Goal: Obtain resource: Obtain resource

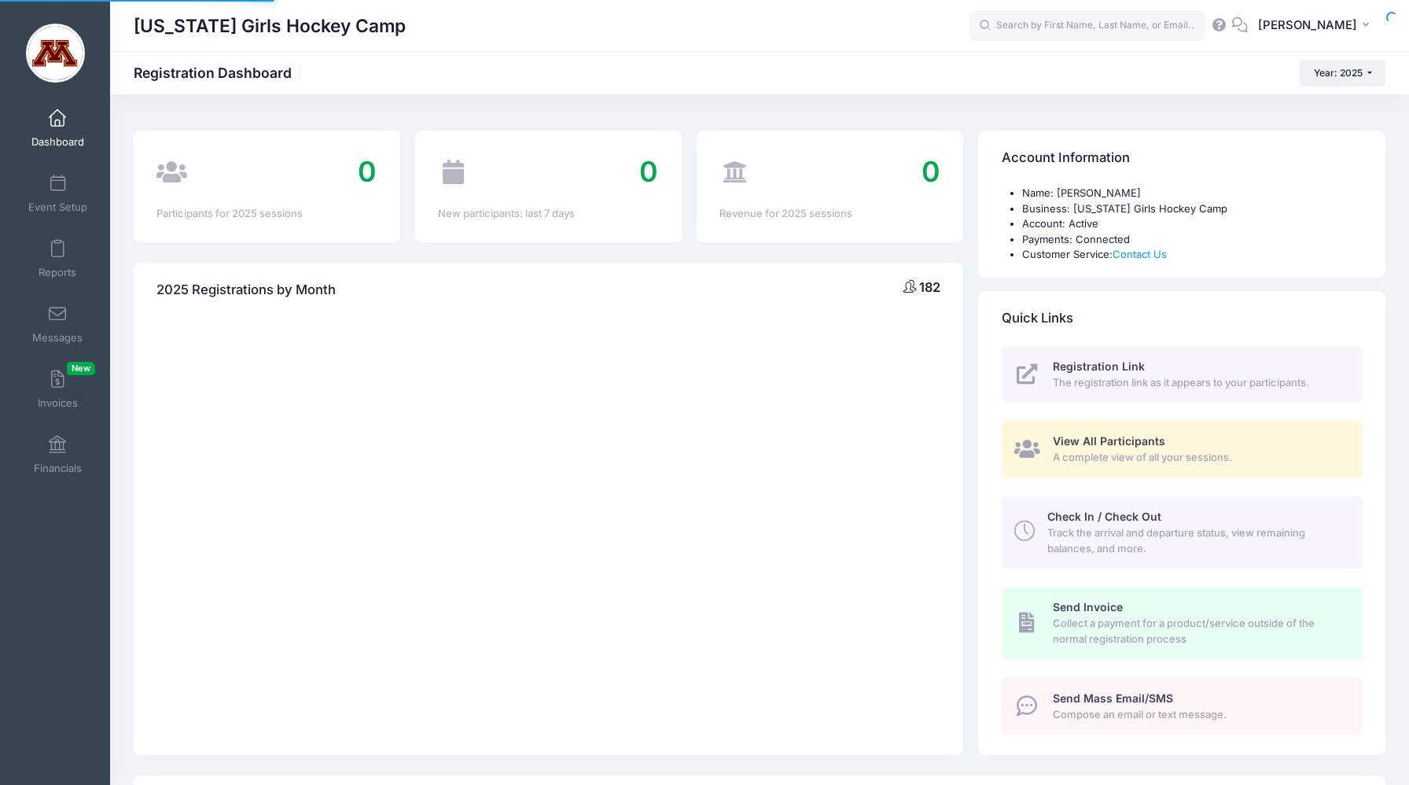
select select
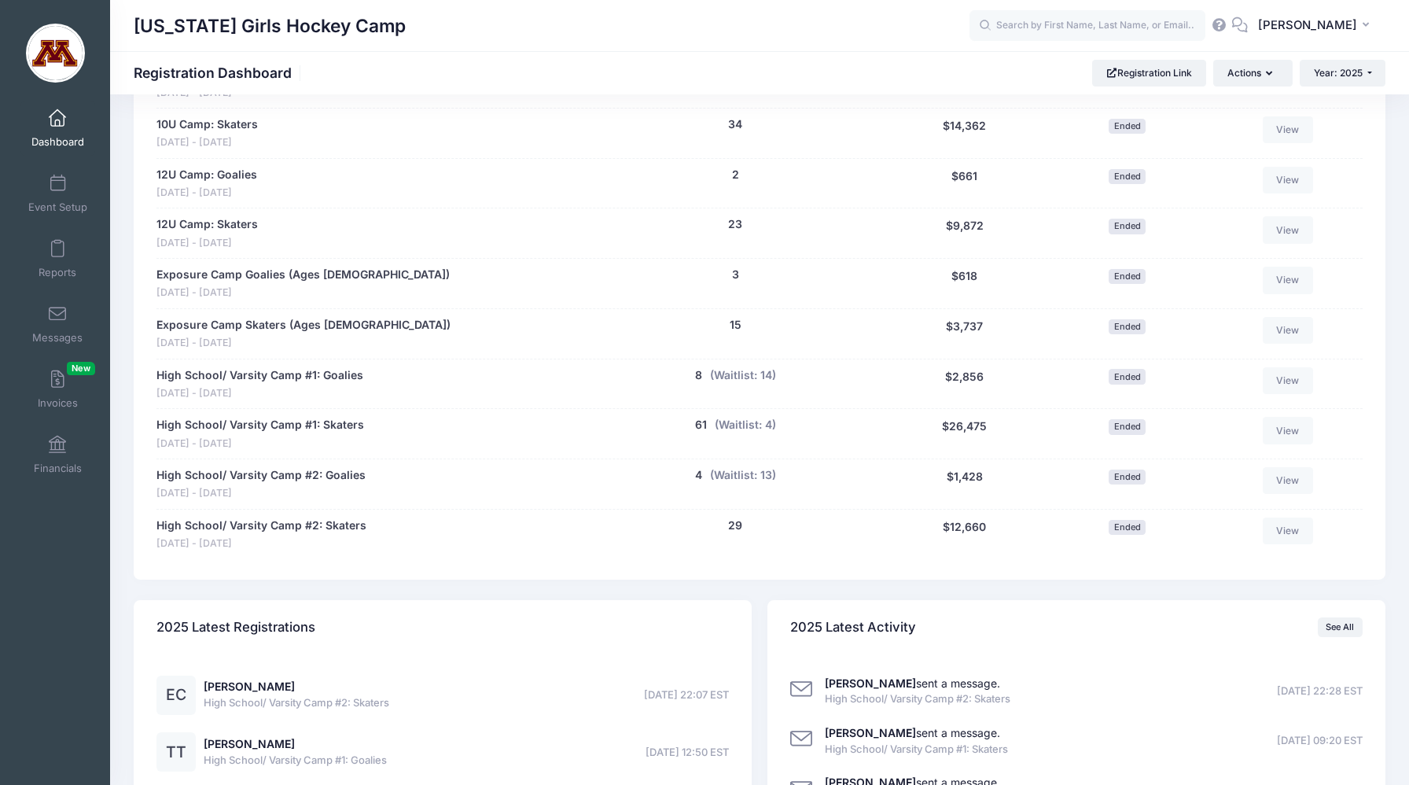
scroll to position [828, 0]
click at [277, 377] on link "High School/ Varsity Camp #1: Goalies" at bounding box center [259, 374] width 207 height 17
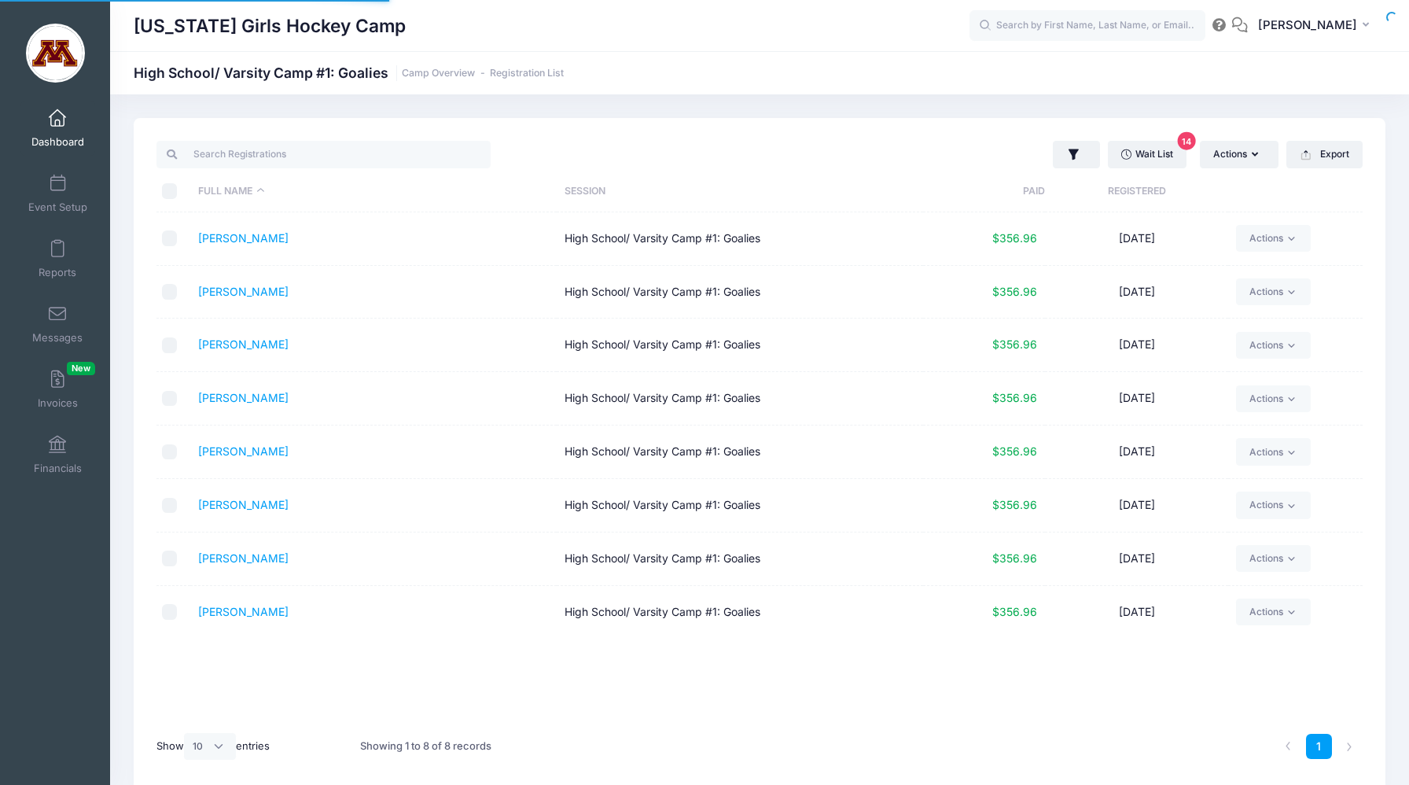
select select "10"
click at [1329, 151] on button "Export" at bounding box center [1324, 154] width 76 height 27
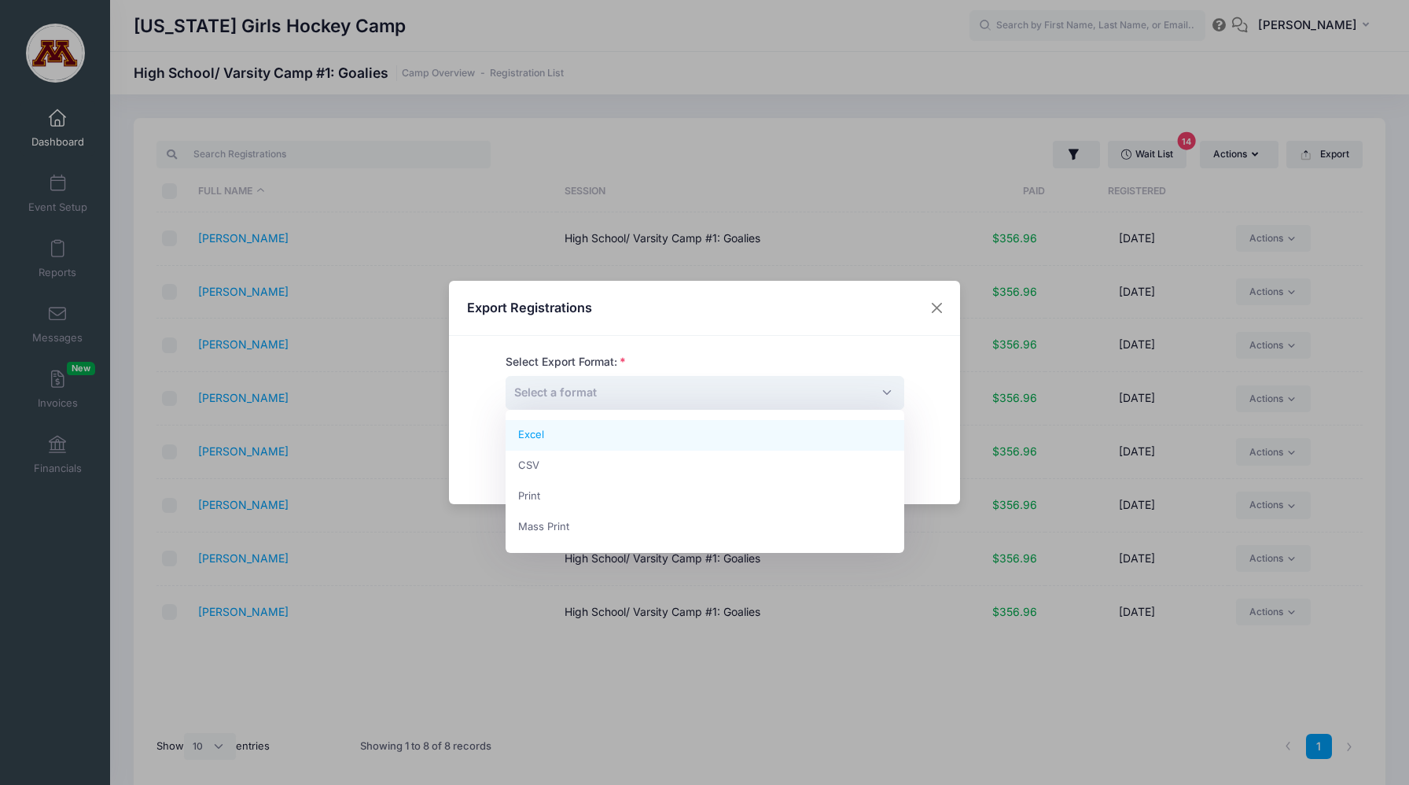
click at [718, 399] on span "Select a format" at bounding box center [704, 393] width 399 height 34
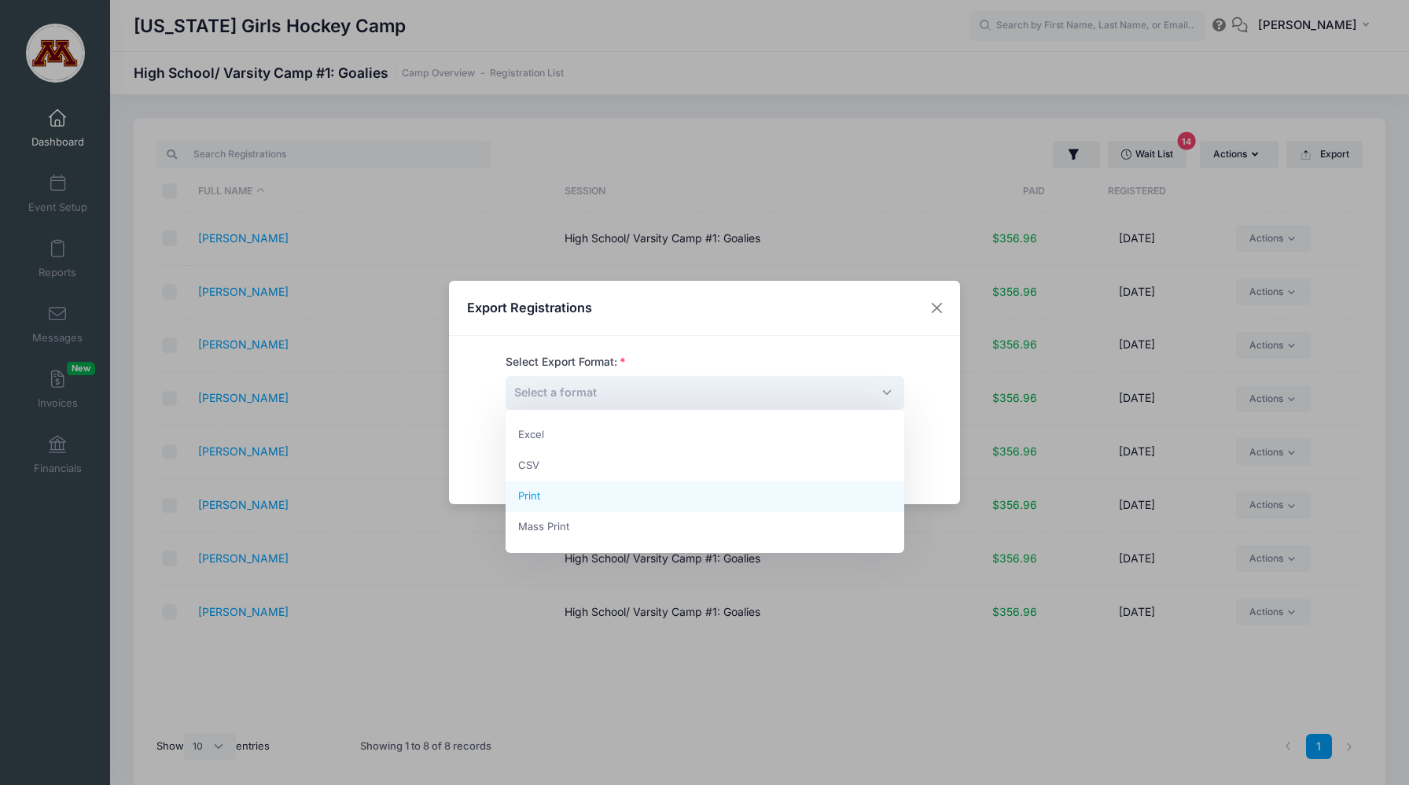
select select "print"
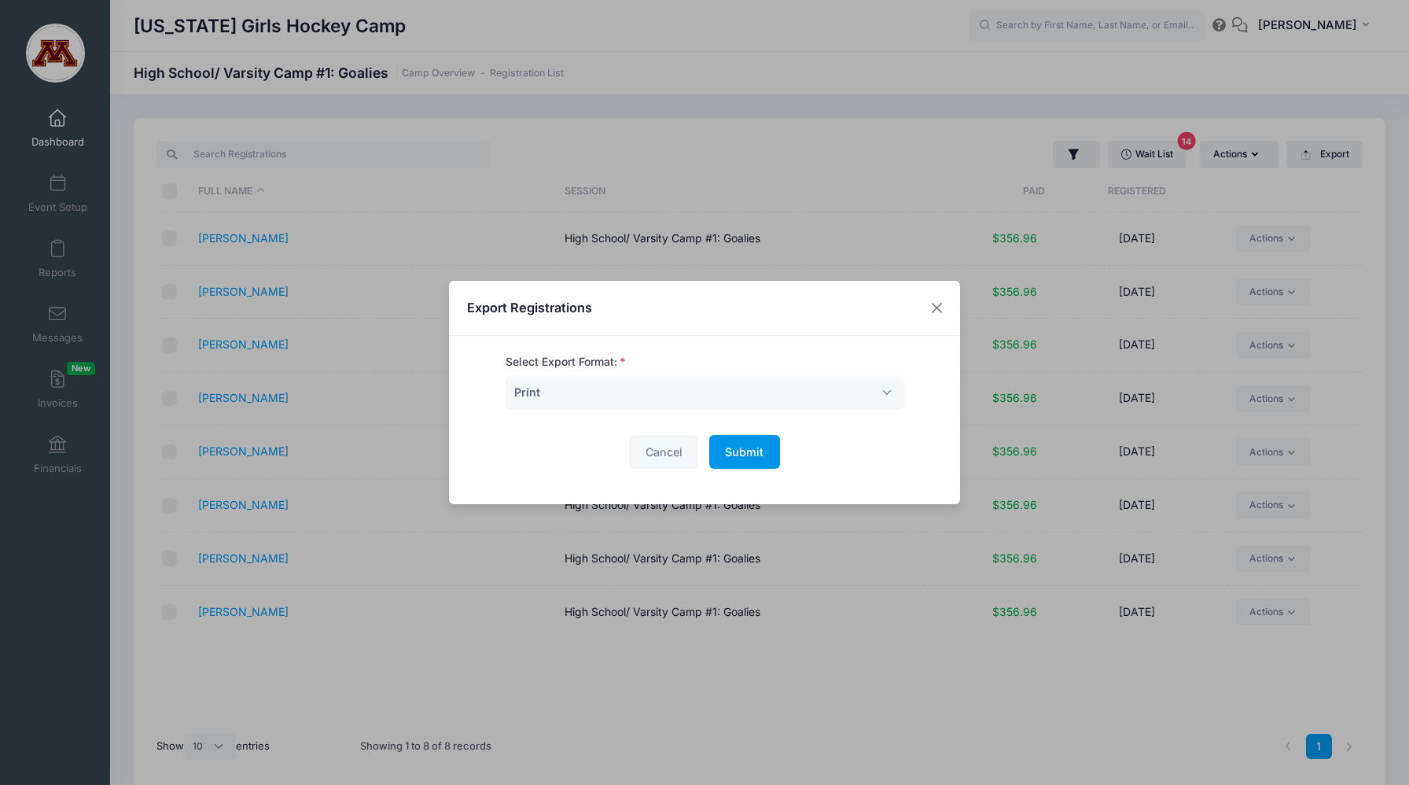
click at [742, 454] on span "Submit" at bounding box center [744, 451] width 39 height 13
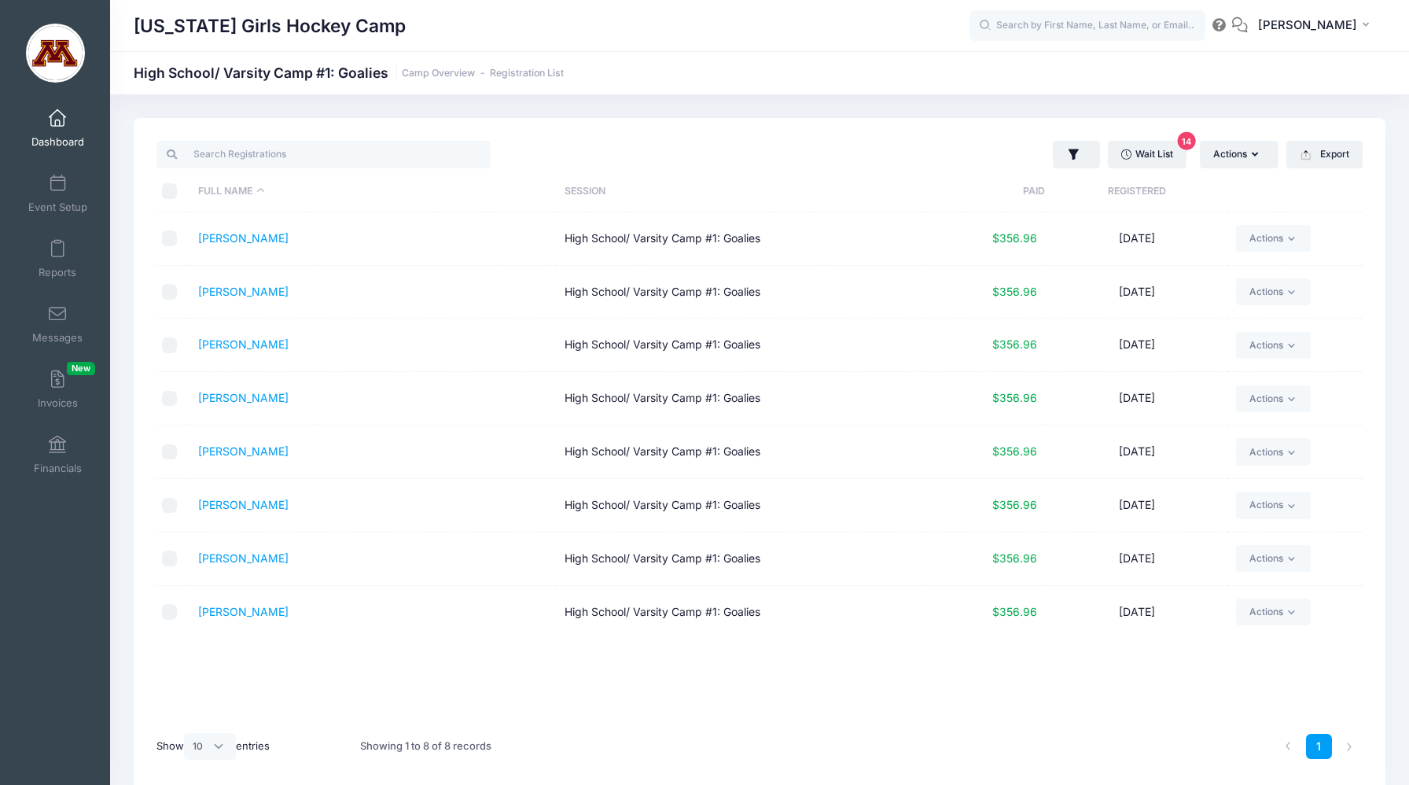
click at [58, 127] on link "Dashboard" at bounding box center [57, 128] width 75 height 55
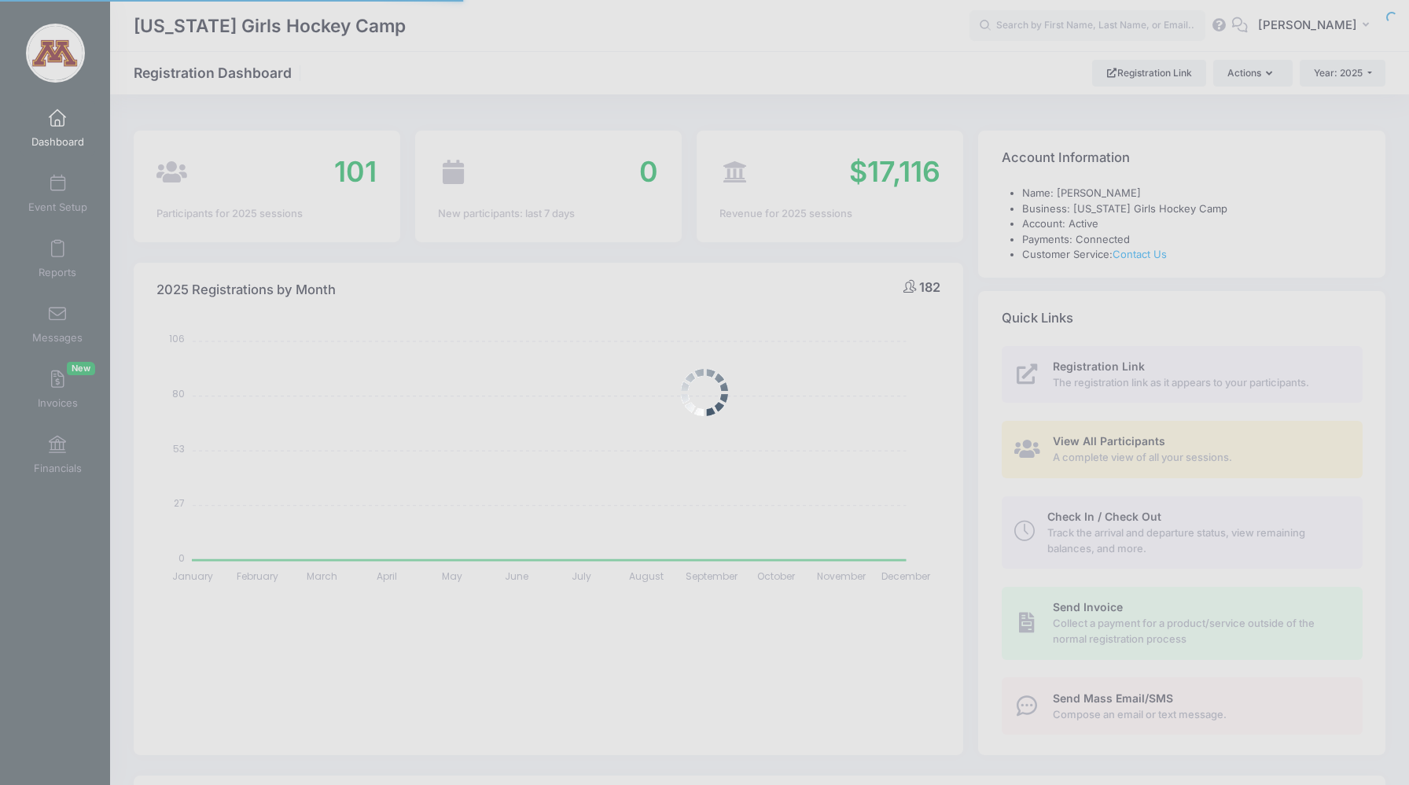
select select
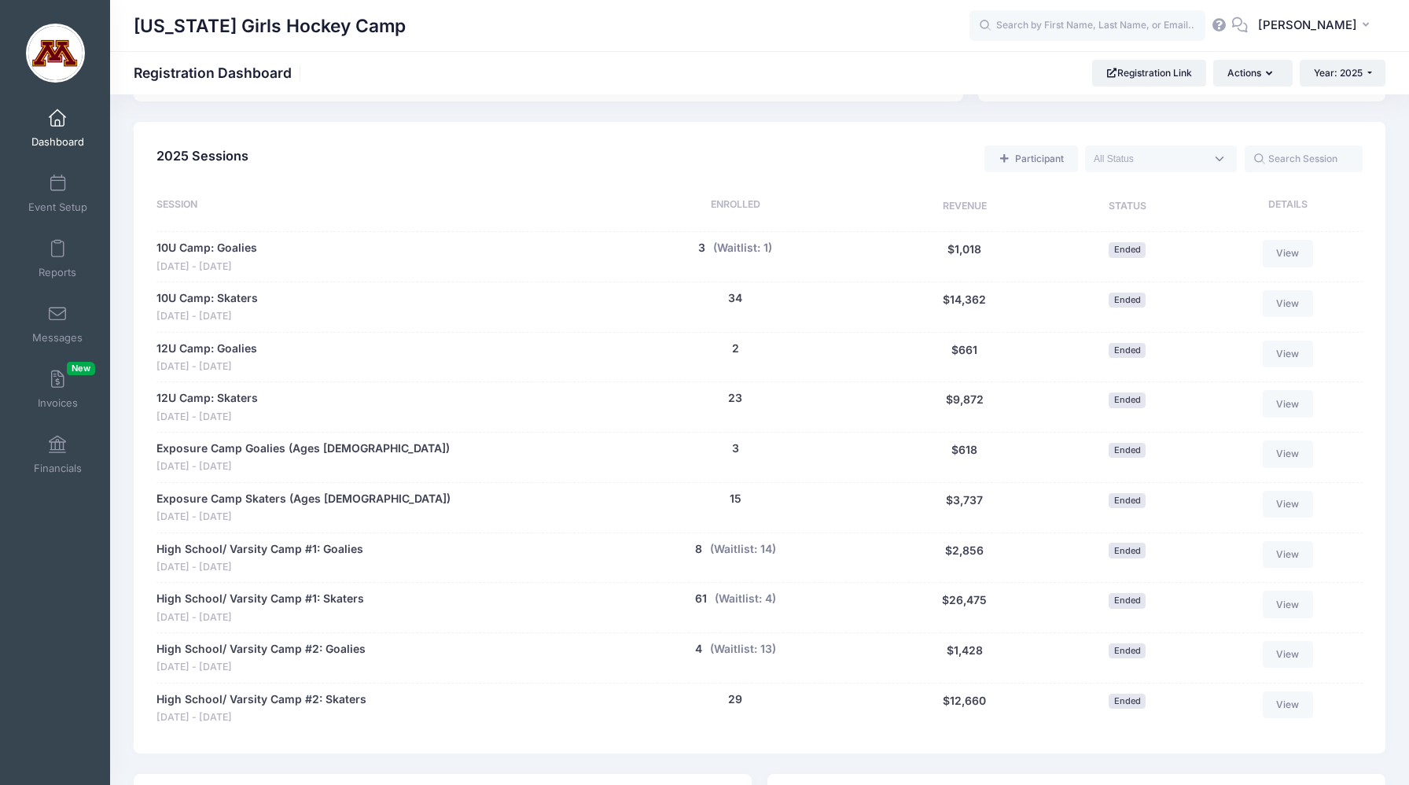
scroll to position [782, 0]
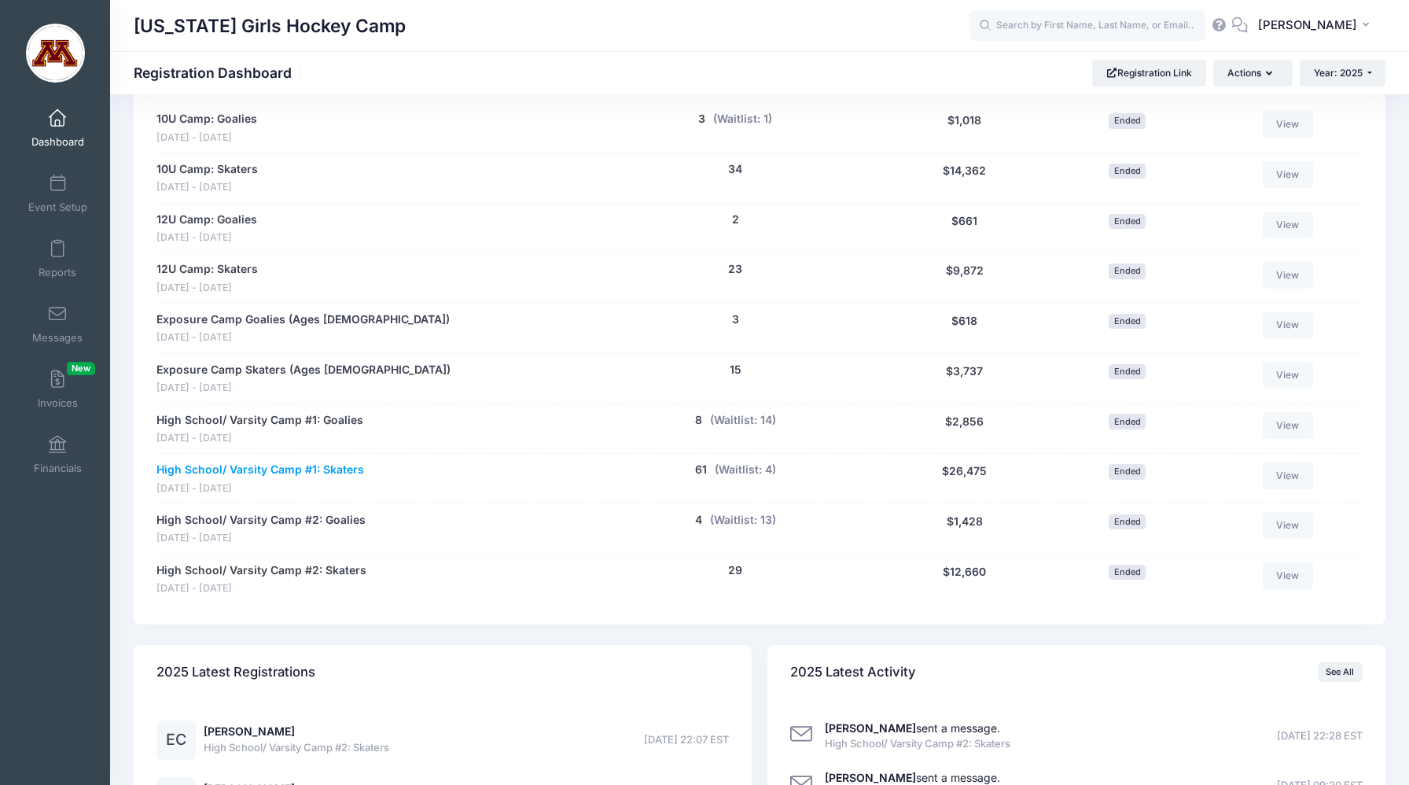
click at [241, 471] on link "High School/ Varsity Camp #1: Skaters" at bounding box center [260, 469] width 208 height 17
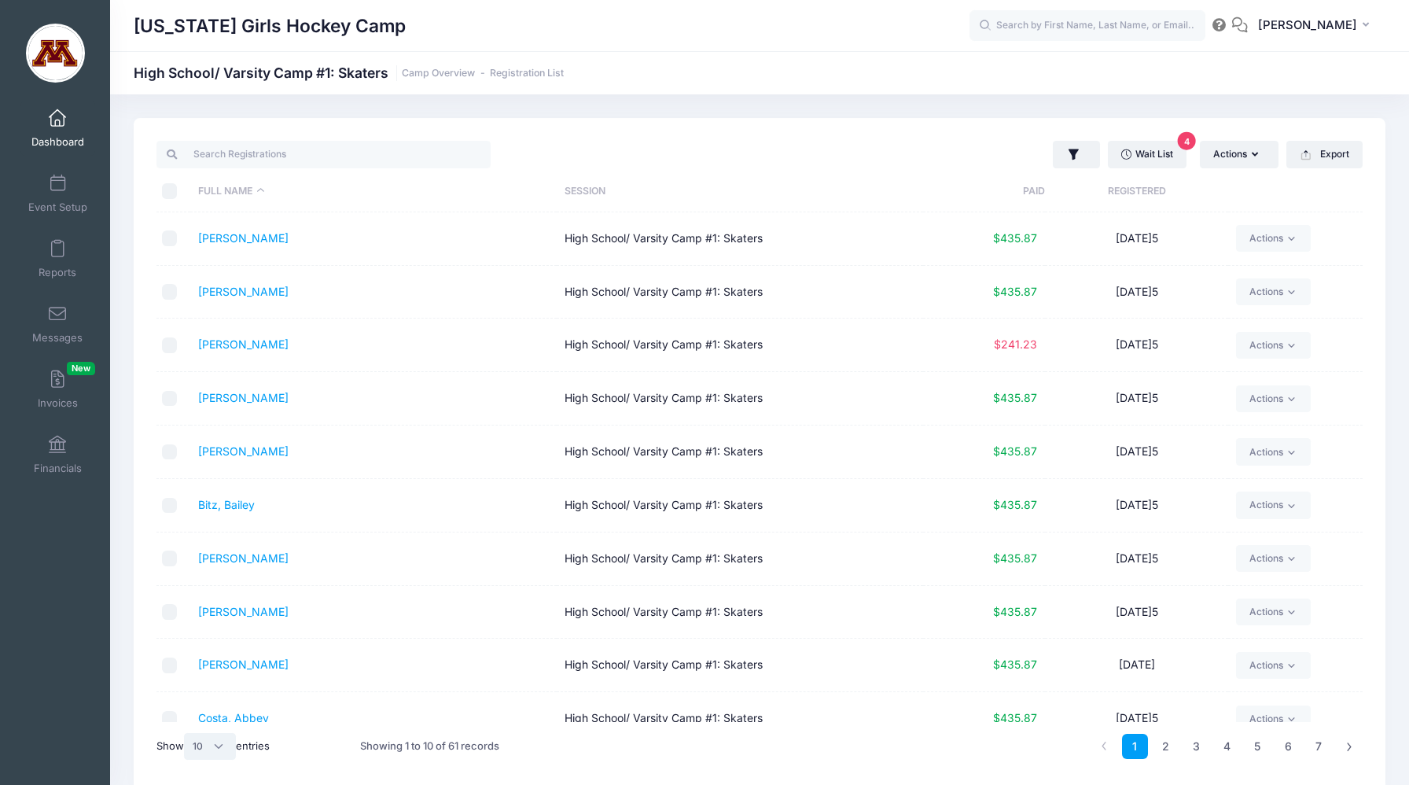
click at [223, 747] on select "All 10 25 50" at bounding box center [210, 746] width 52 height 27
select select "-1"
click at [1322, 154] on button "Export" at bounding box center [1324, 154] width 76 height 27
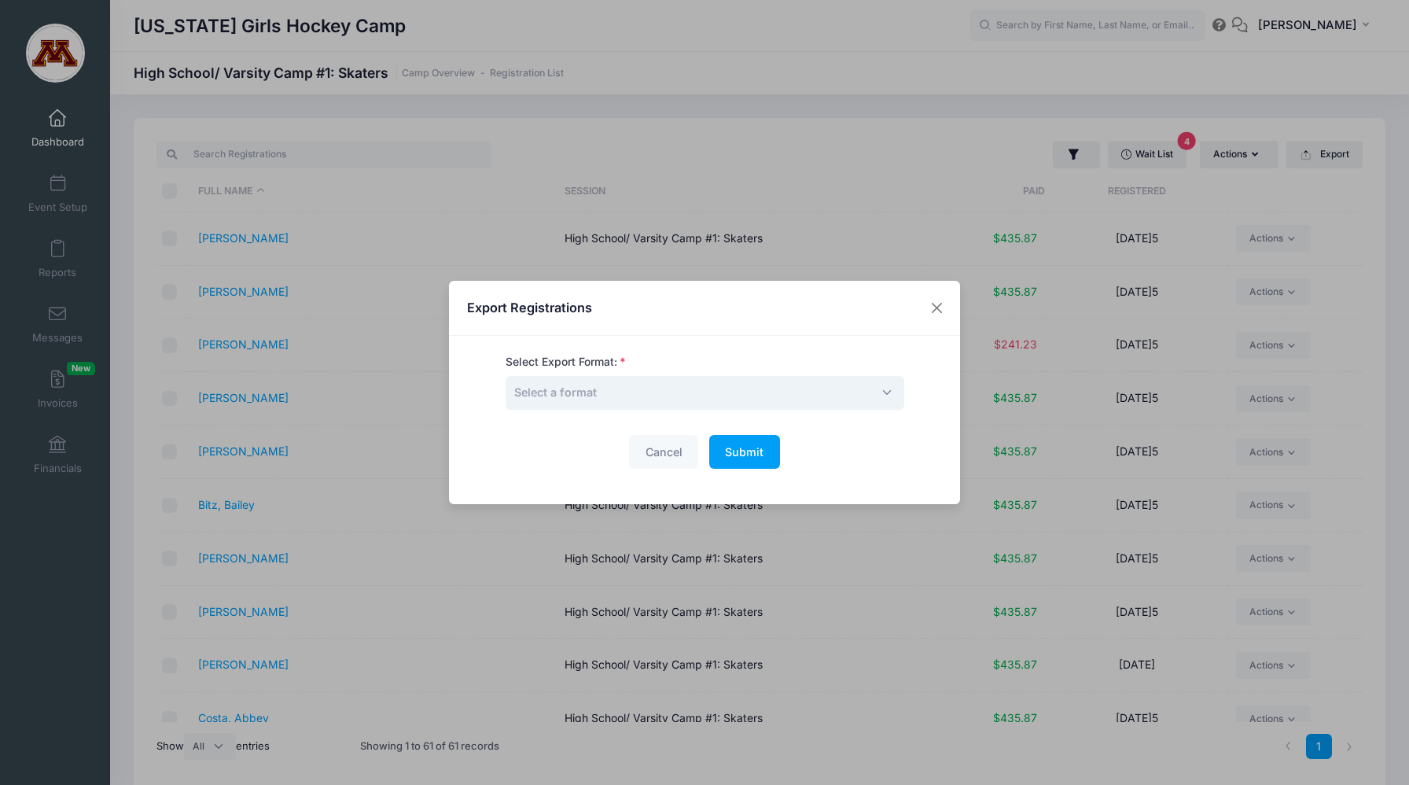
click at [770, 387] on span "Select a format" at bounding box center [704, 393] width 399 height 34
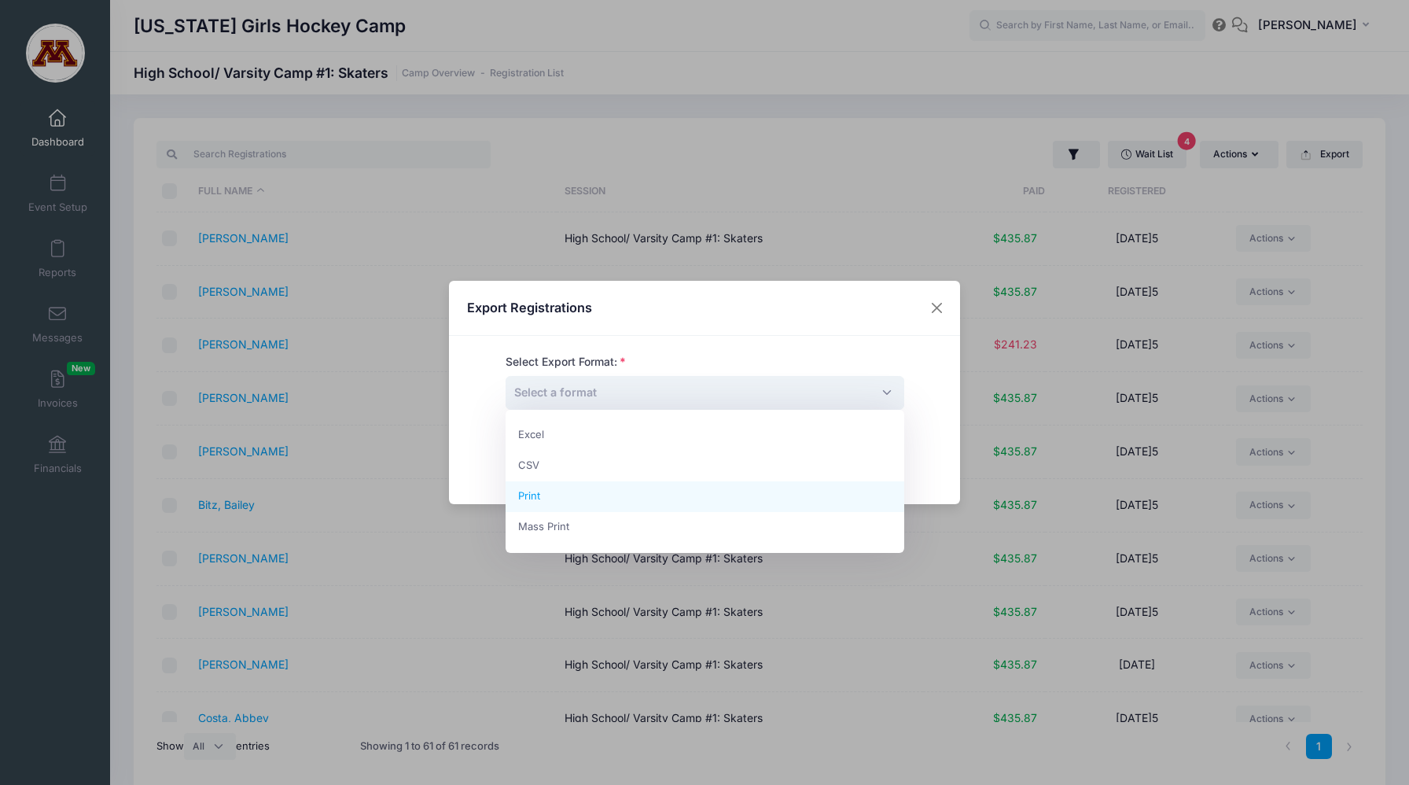
select select "print"
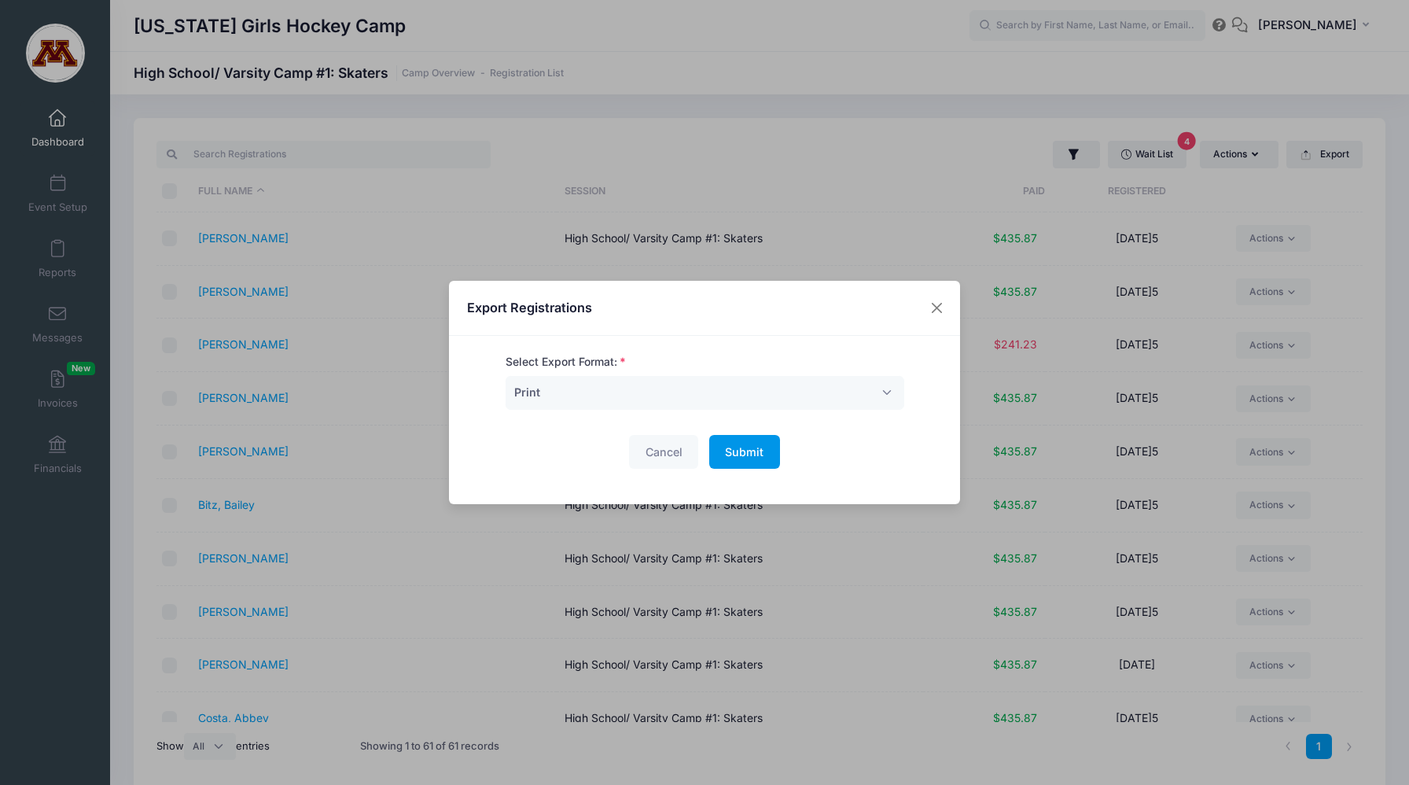
click at [751, 458] on button "Submit Please wait..." at bounding box center [744, 452] width 71 height 34
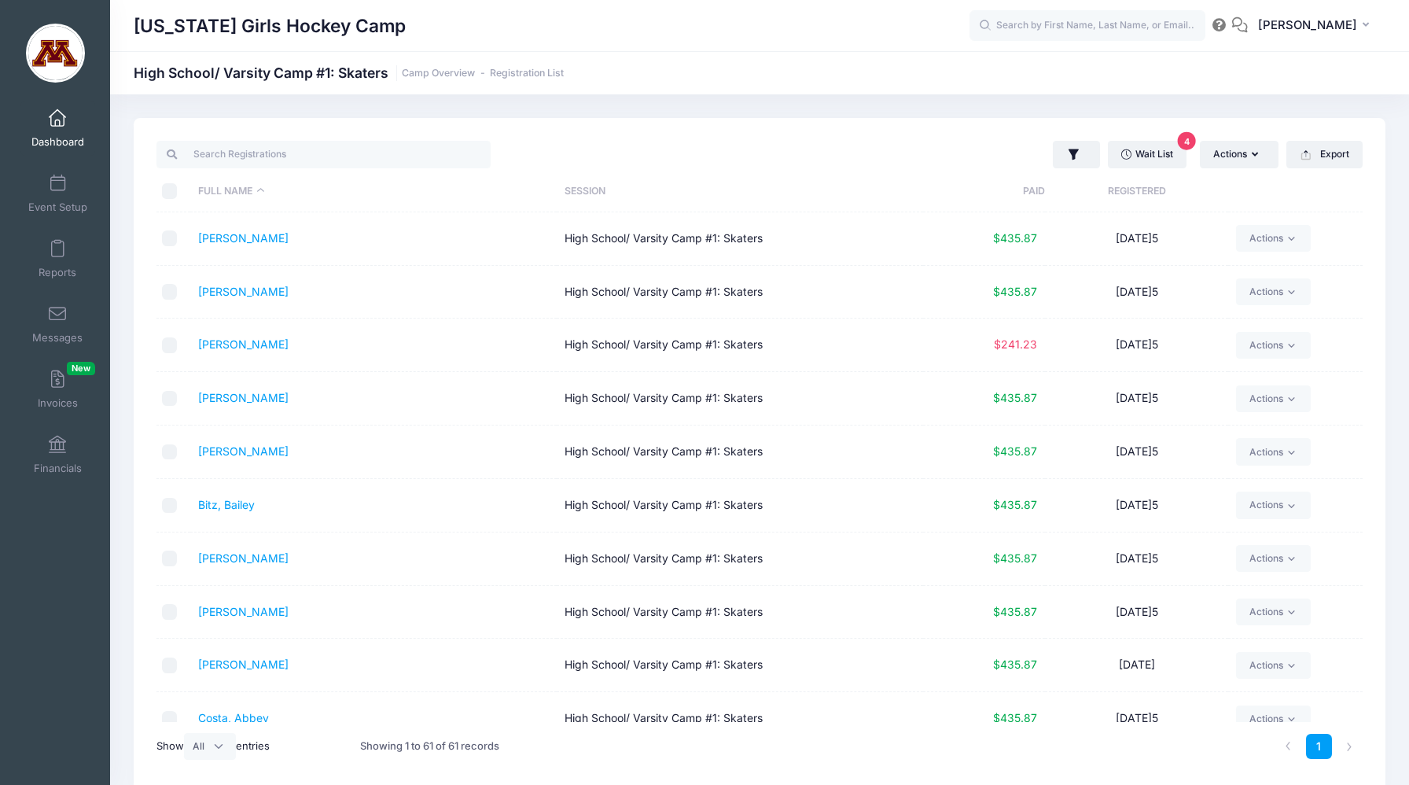
click at [55, 136] on span "Dashboard" at bounding box center [57, 141] width 53 height 13
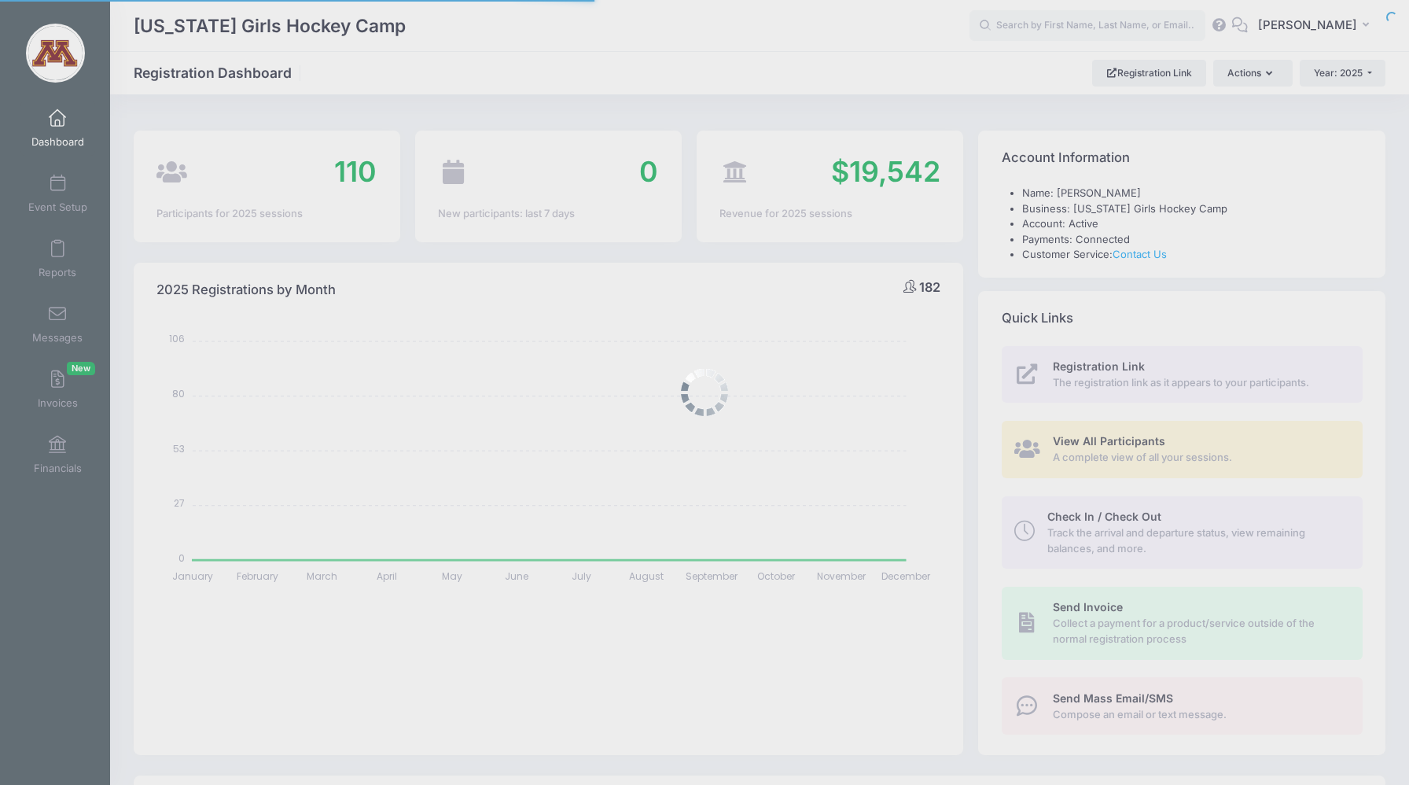
select select
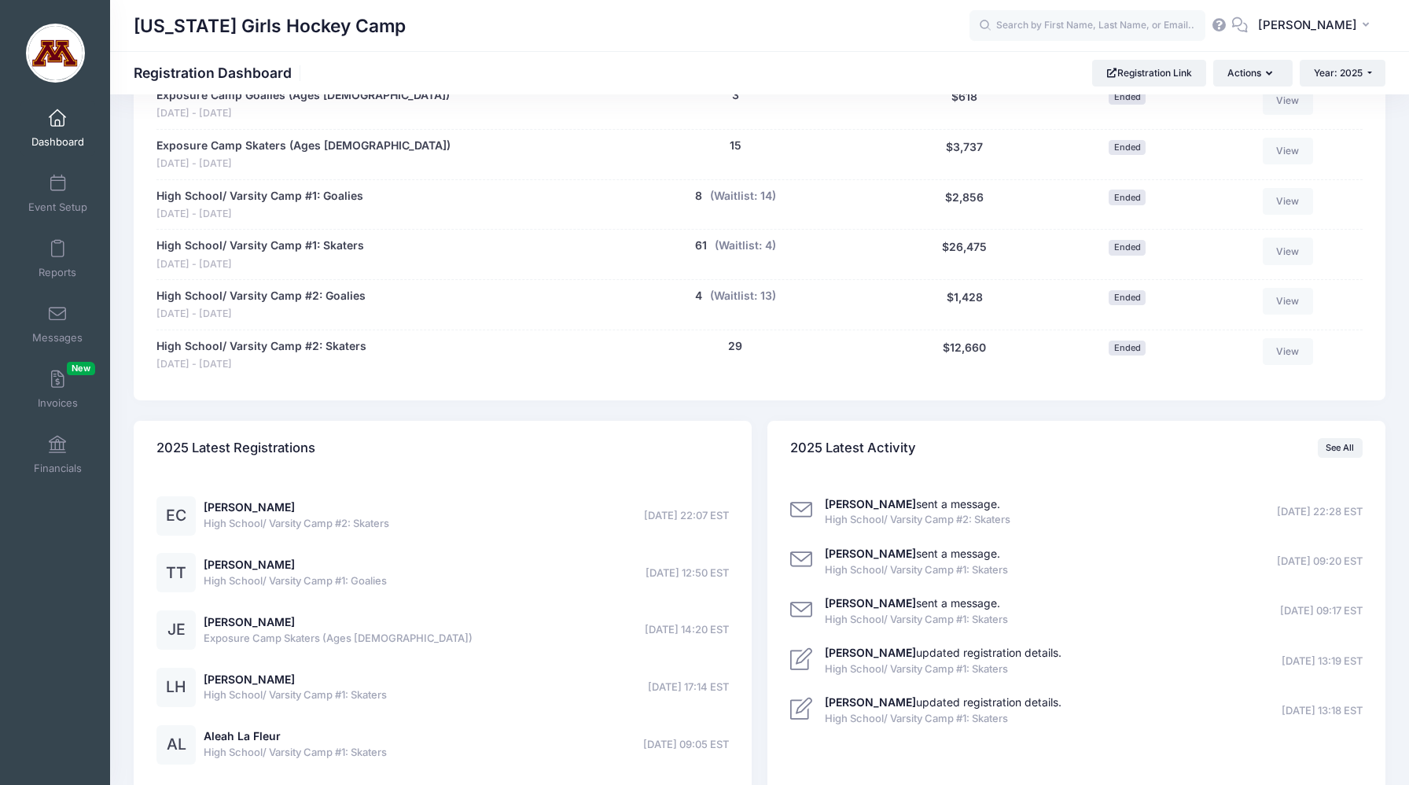
scroll to position [1002, 0]
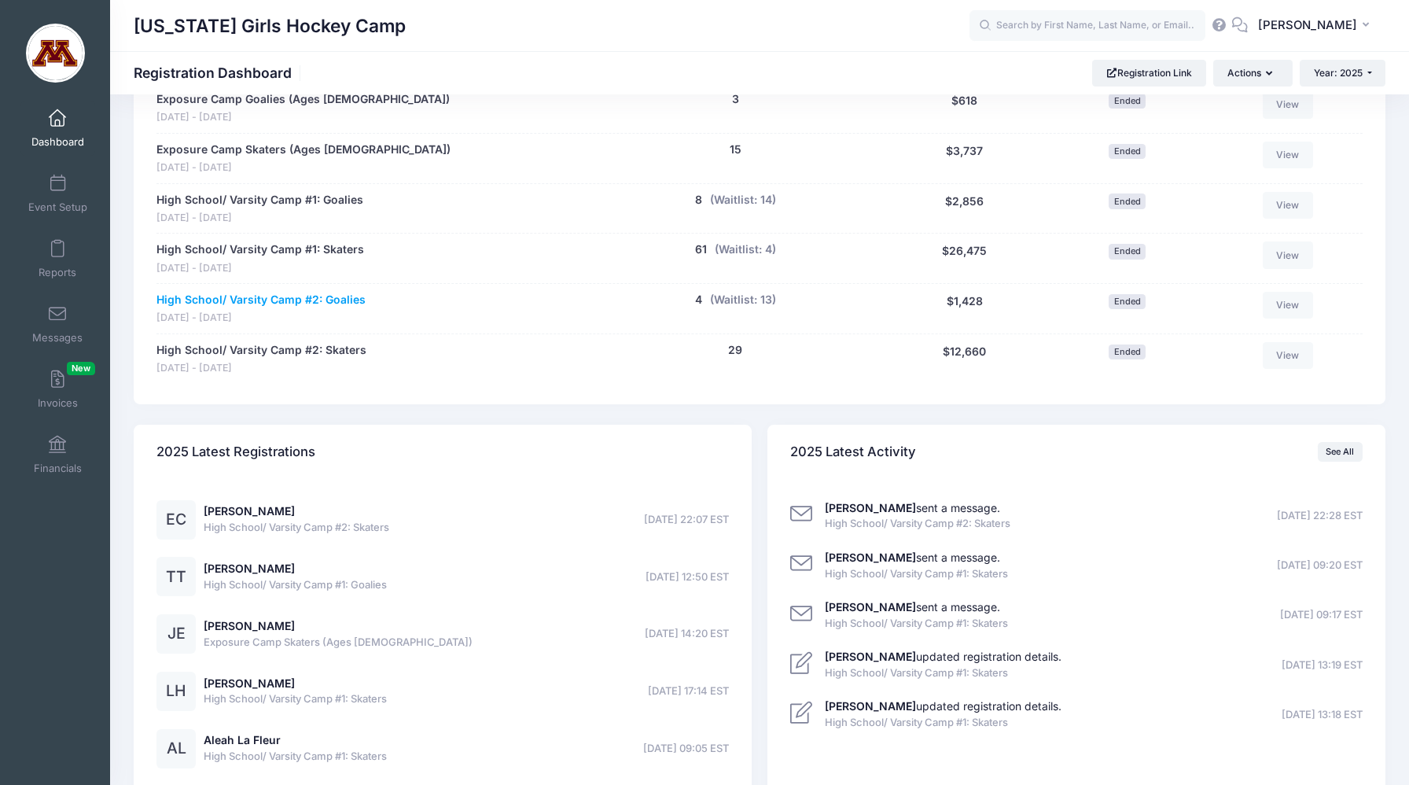
click at [238, 297] on link "High School/ Varsity Camp #2: Goalies" at bounding box center [260, 300] width 209 height 17
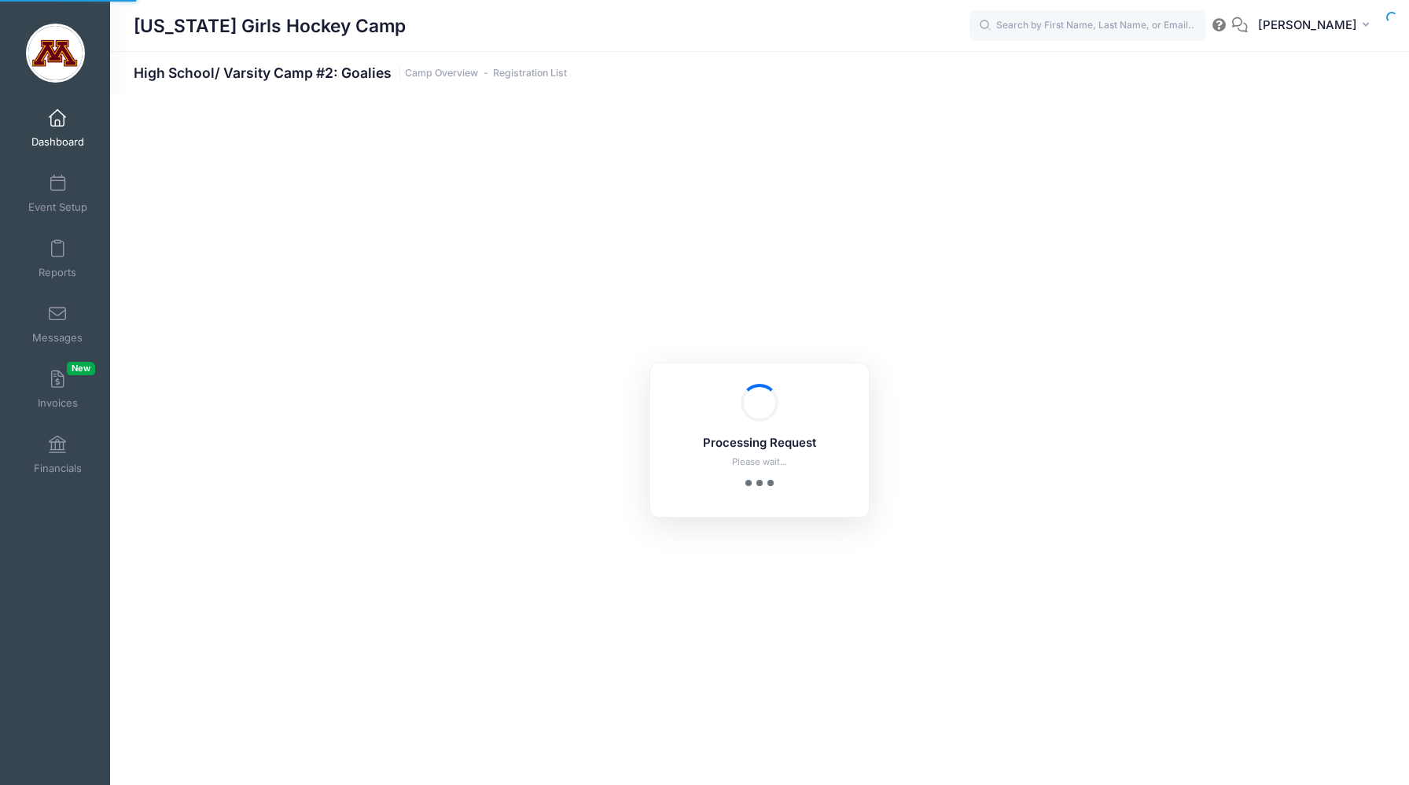
select select "10"
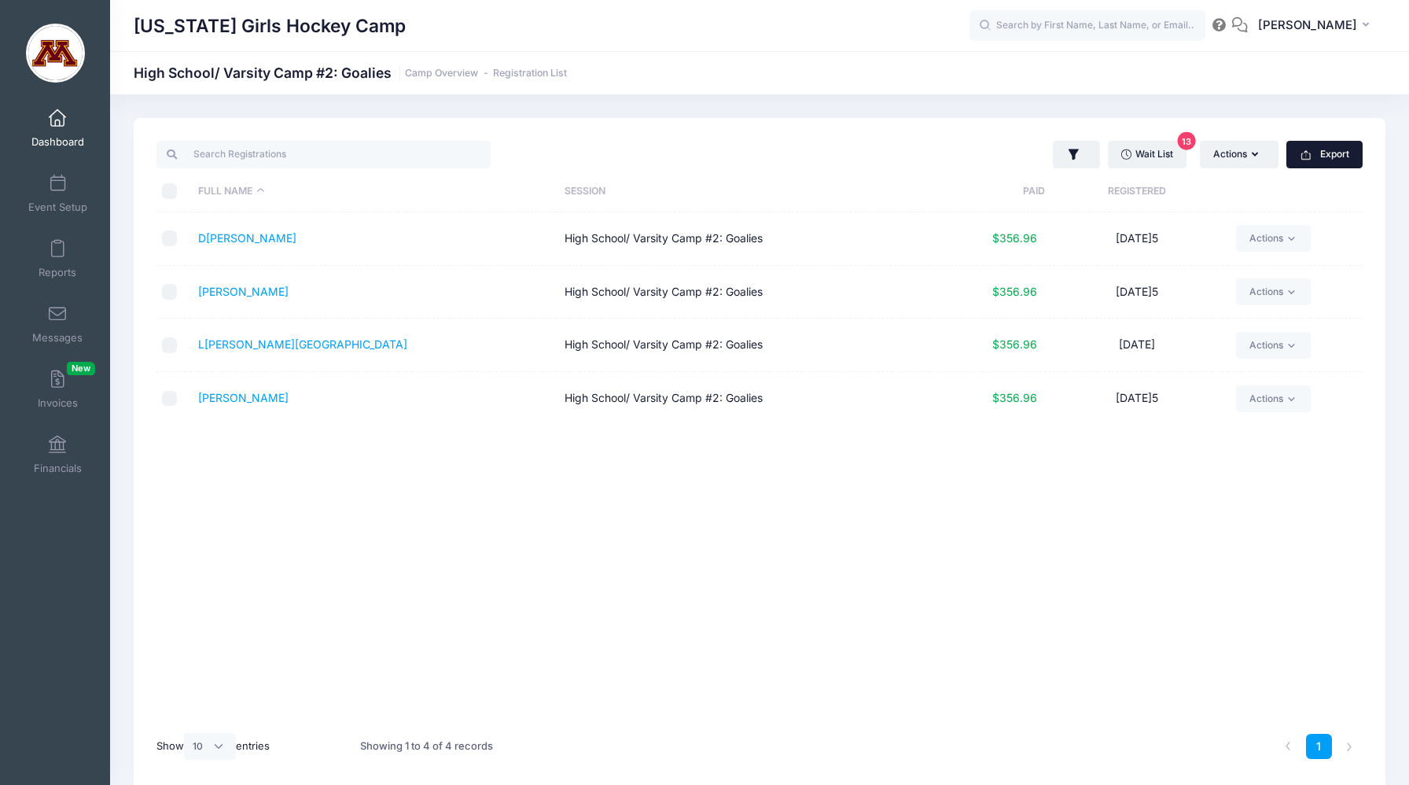
click at [1337, 150] on button "Export" at bounding box center [1324, 154] width 76 height 27
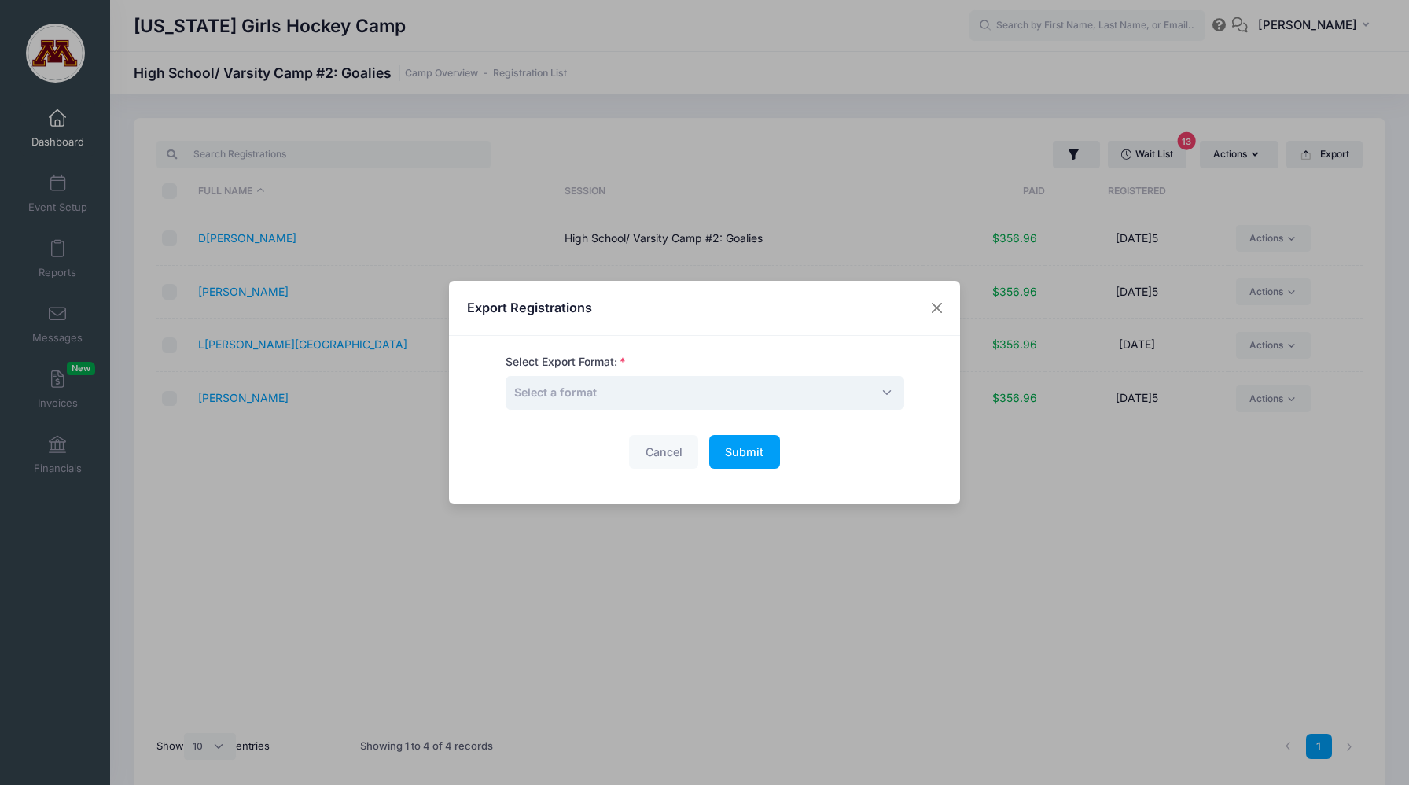
click at [782, 397] on span "Select a format" at bounding box center [704, 393] width 399 height 34
click at [739, 454] on span "Submit" at bounding box center [744, 451] width 39 height 13
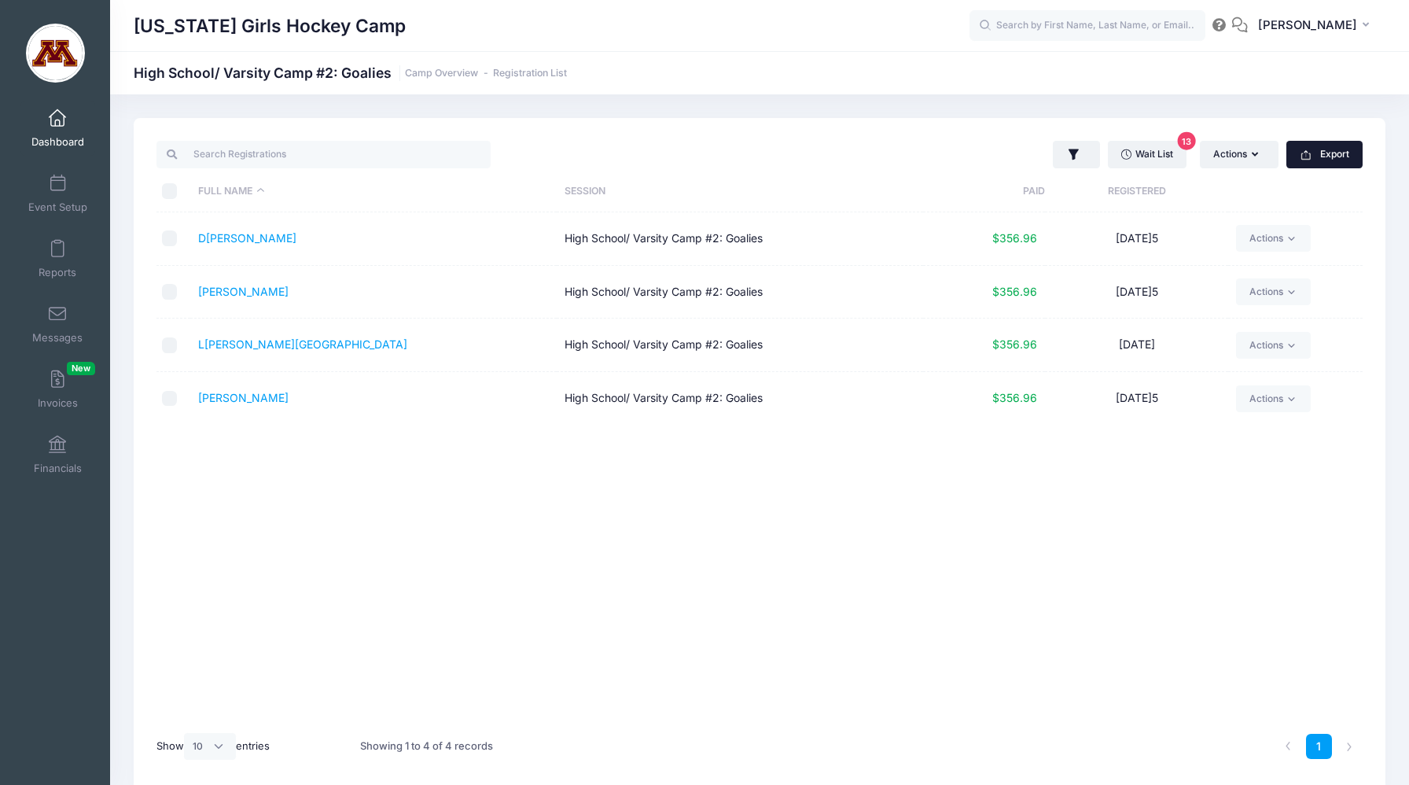
click at [1311, 156] on button "Export" at bounding box center [1324, 154] width 76 height 27
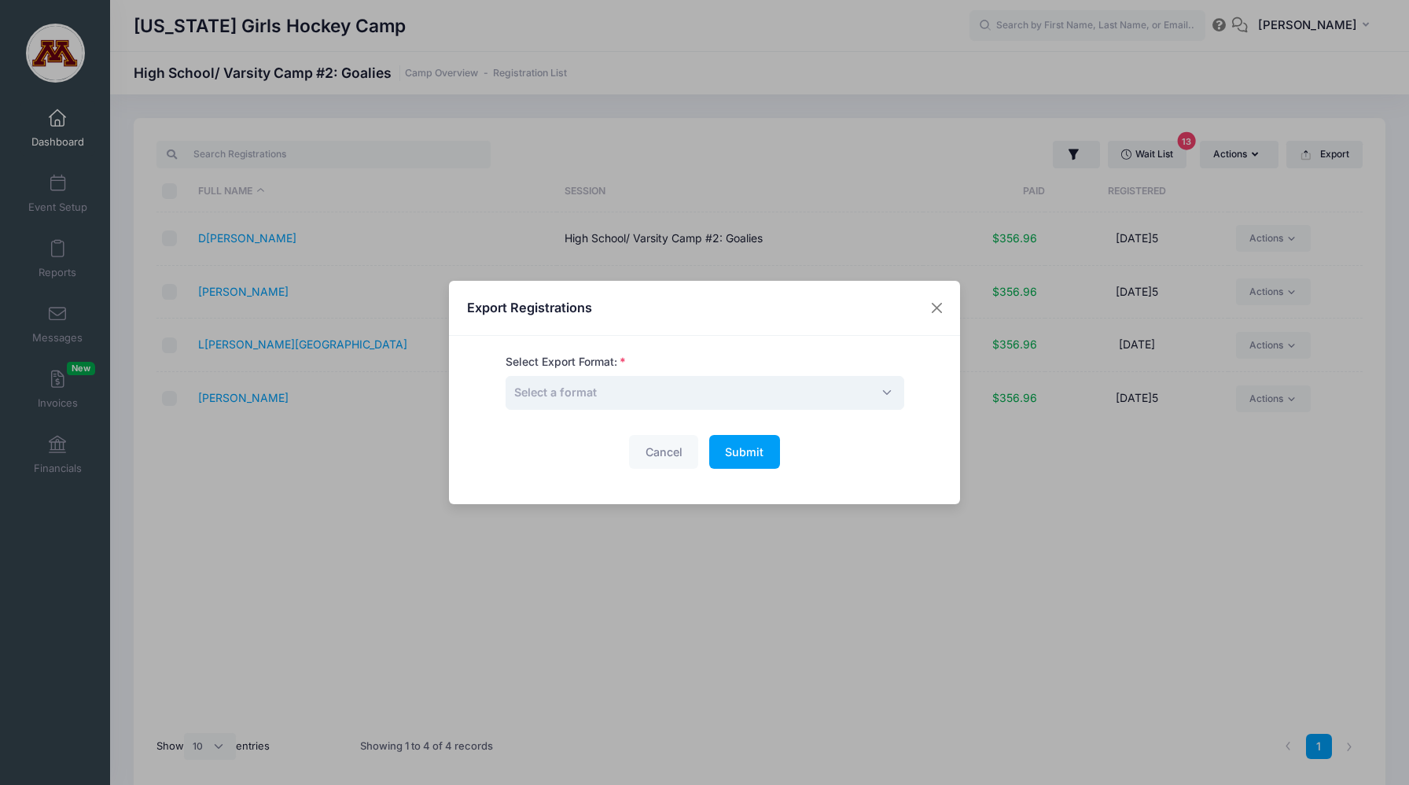
click at [750, 391] on span "Select a format" at bounding box center [704, 393] width 399 height 34
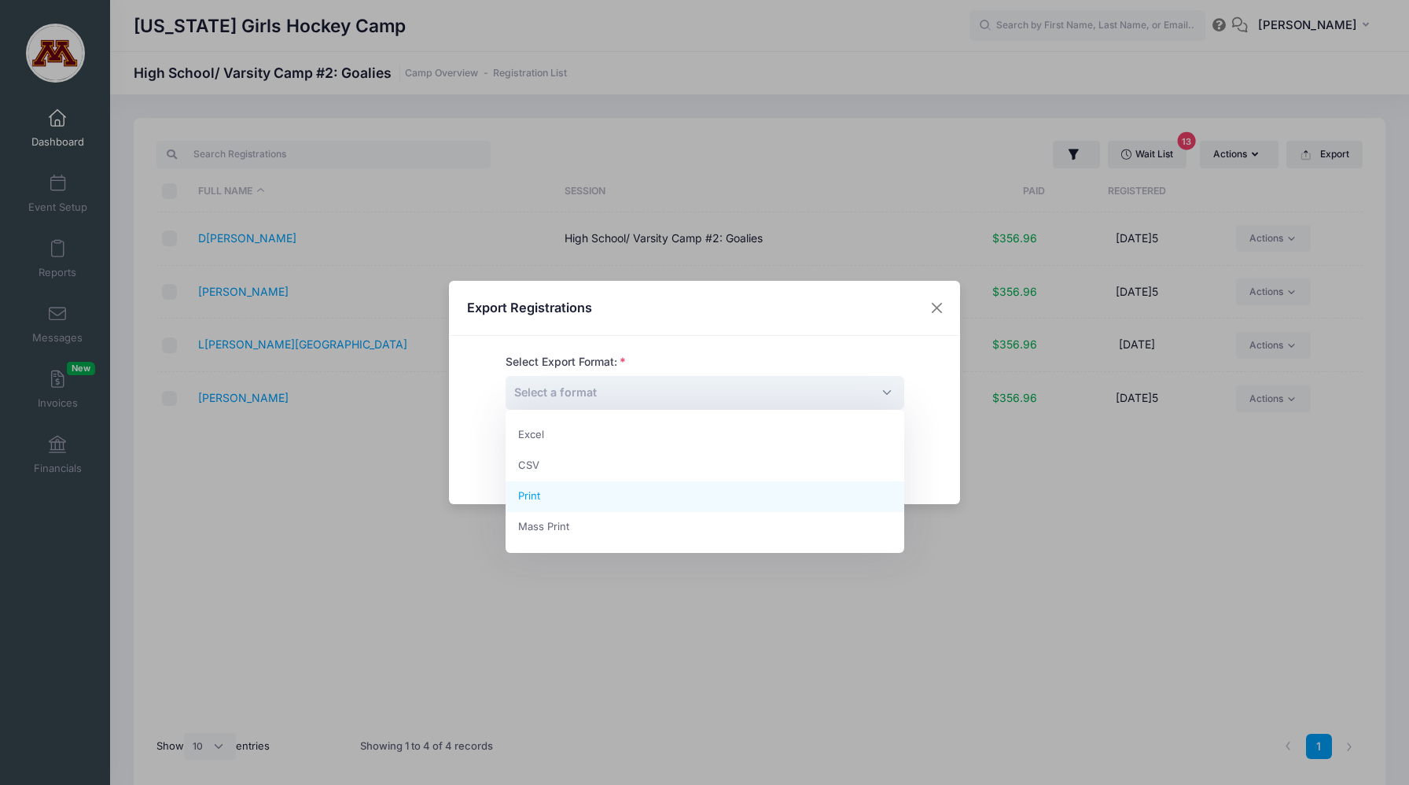
select select "print"
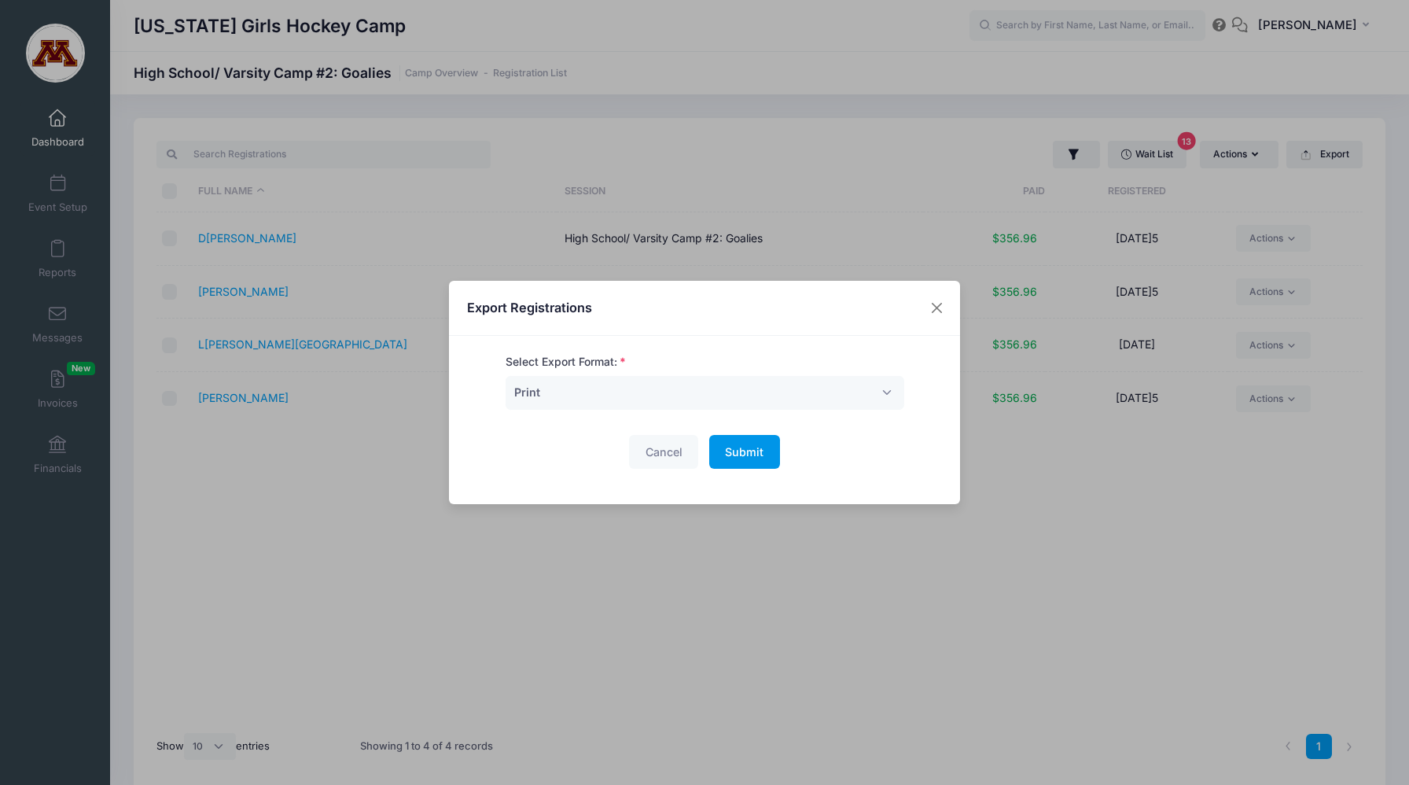
click at [756, 449] on span "Submit" at bounding box center [744, 451] width 39 height 13
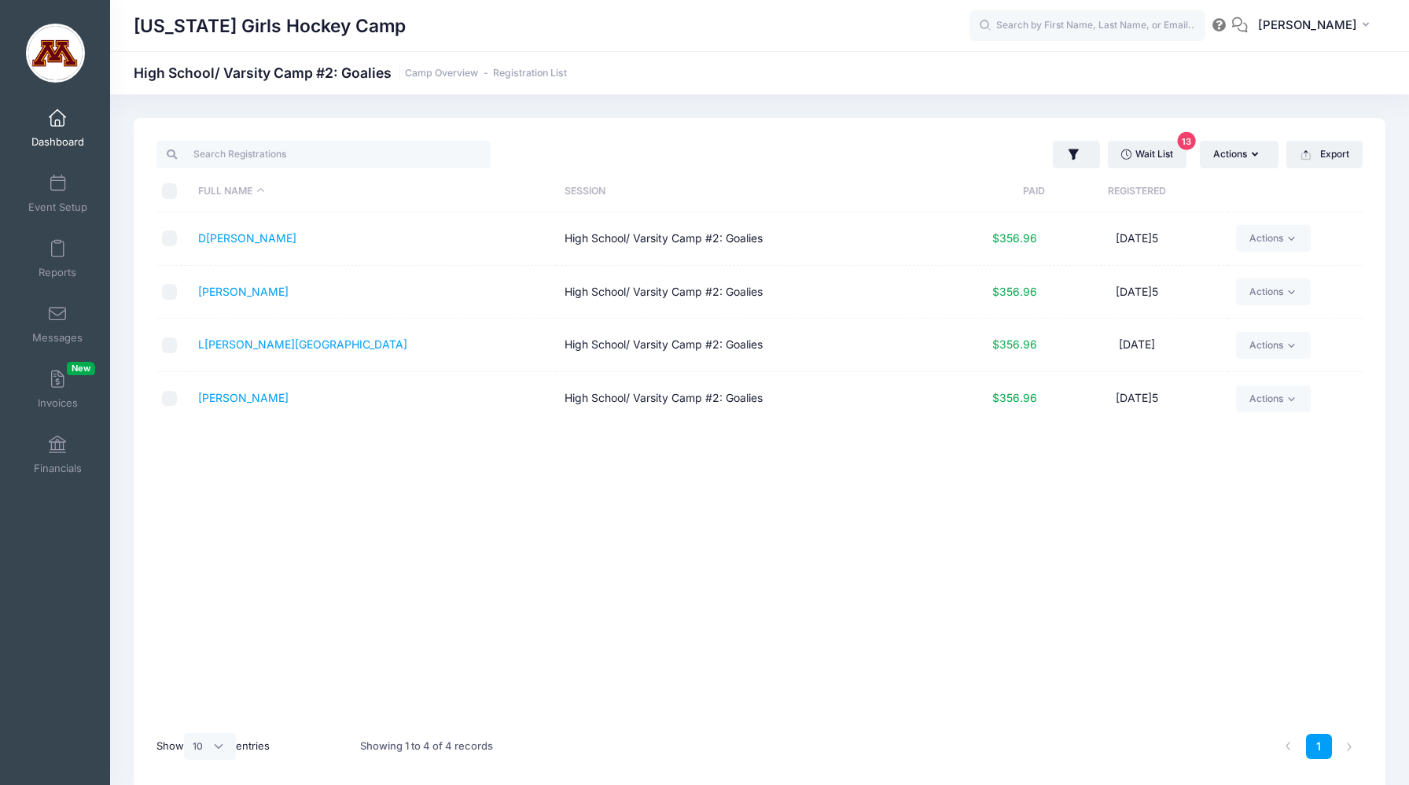
click at [53, 130] on link "Dashboard" at bounding box center [57, 128] width 75 height 55
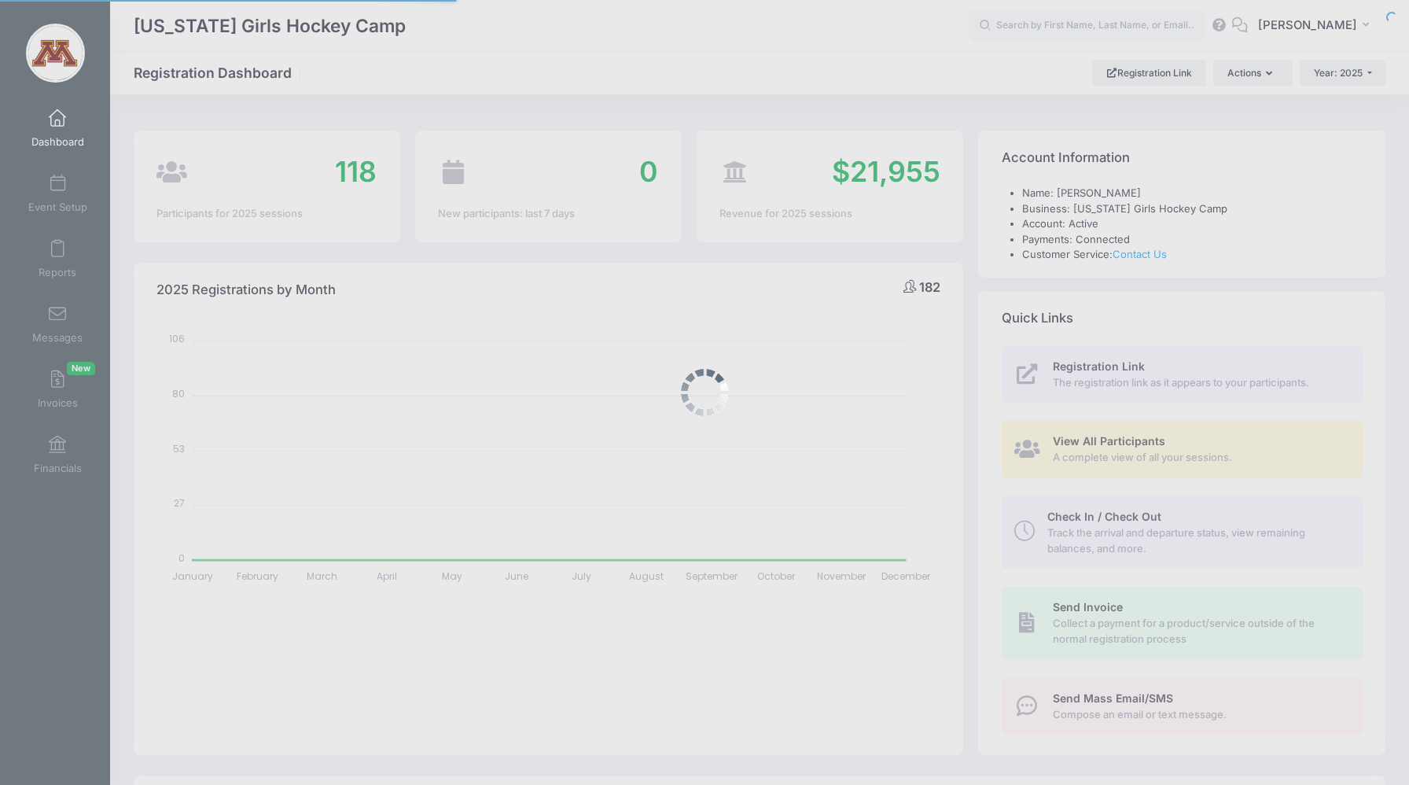
select select
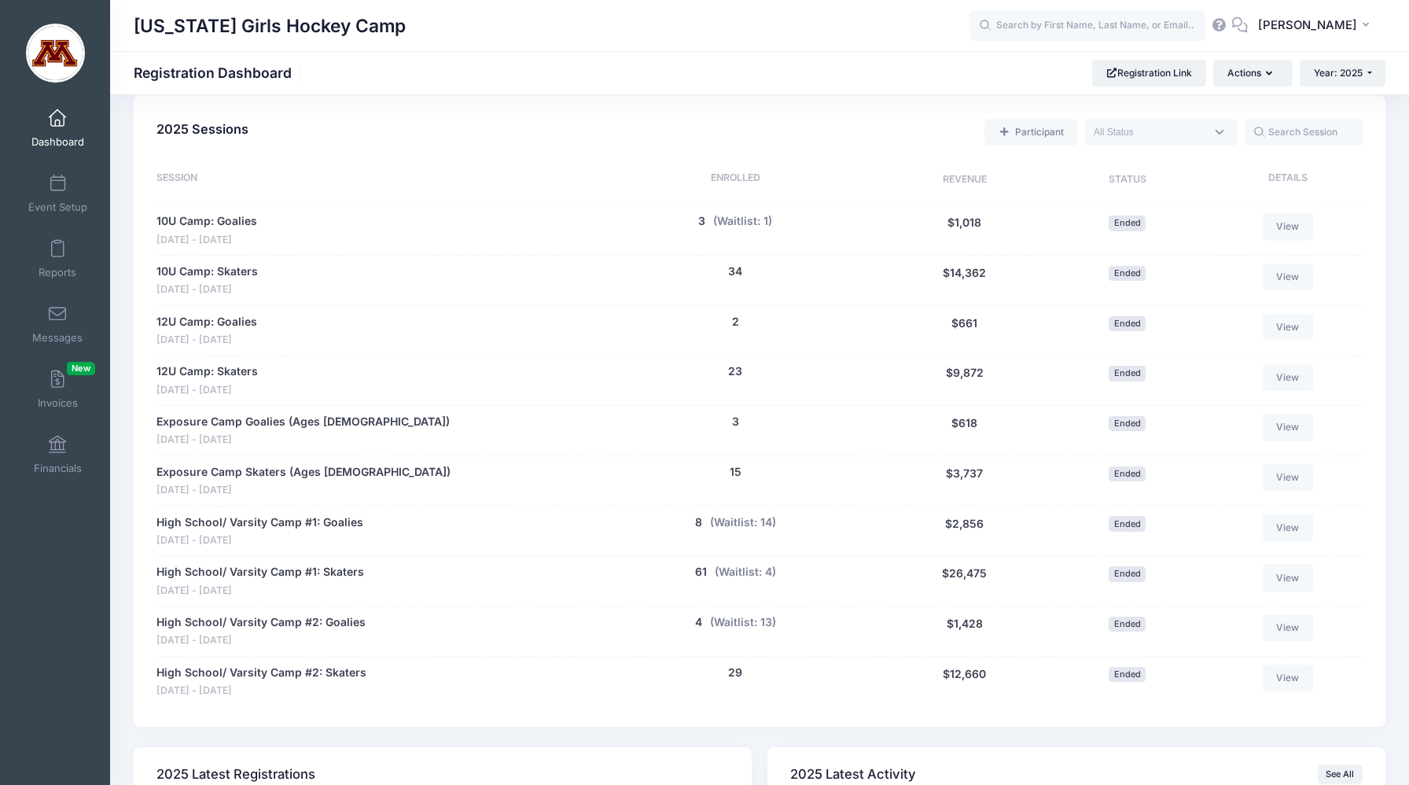
scroll to position [681, 0]
click at [197, 673] on link "High School/ Varsity Camp #2: Skaters" at bounding box center [261, 672] width 210 height 17
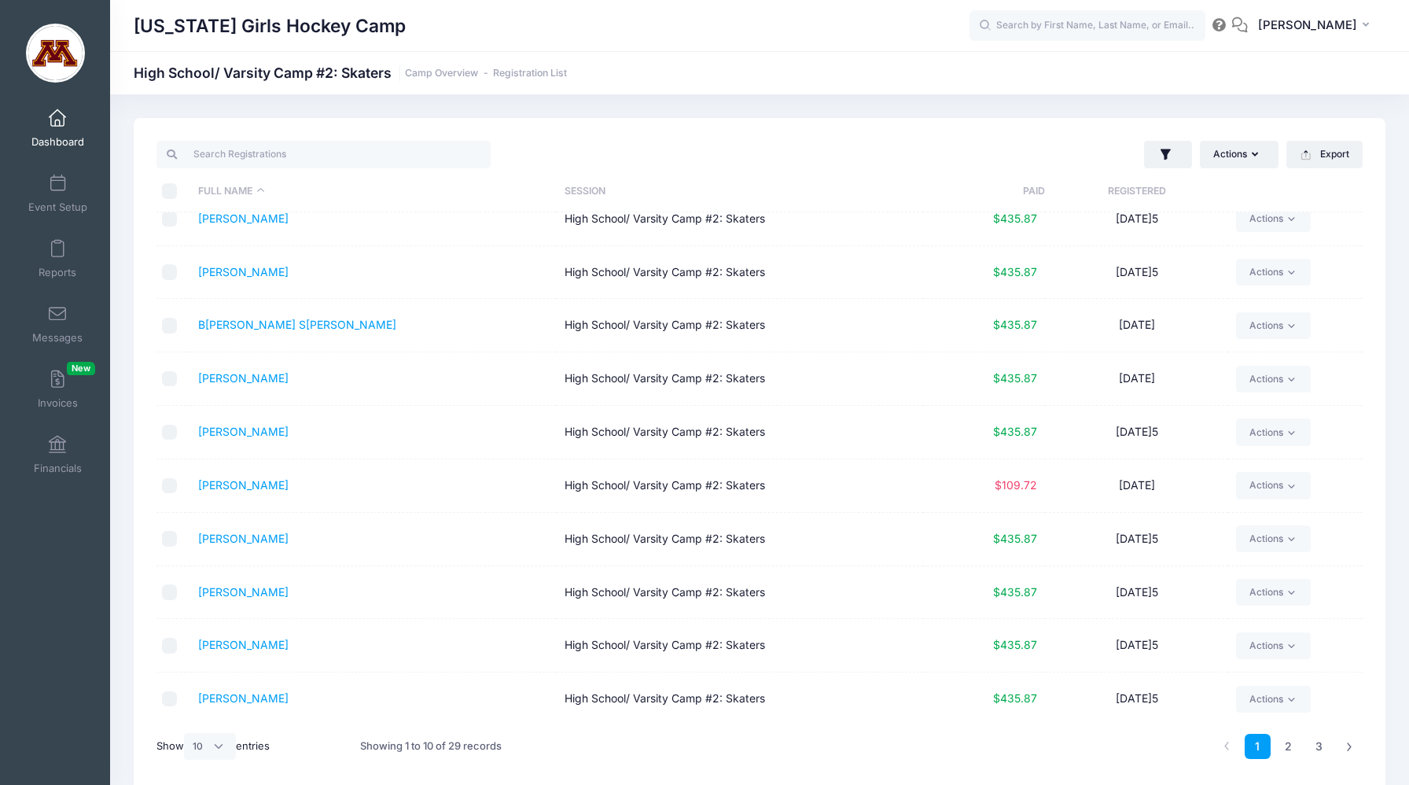
scroll to position [19, 0]
click at [219, 746] on select "All 10 25 50" at bounding box center [210, 746] width 52 height 27
select select "-1"
click at [1316, 149] on button "Export" at bounding box center [1324, 154] width 76 height 27
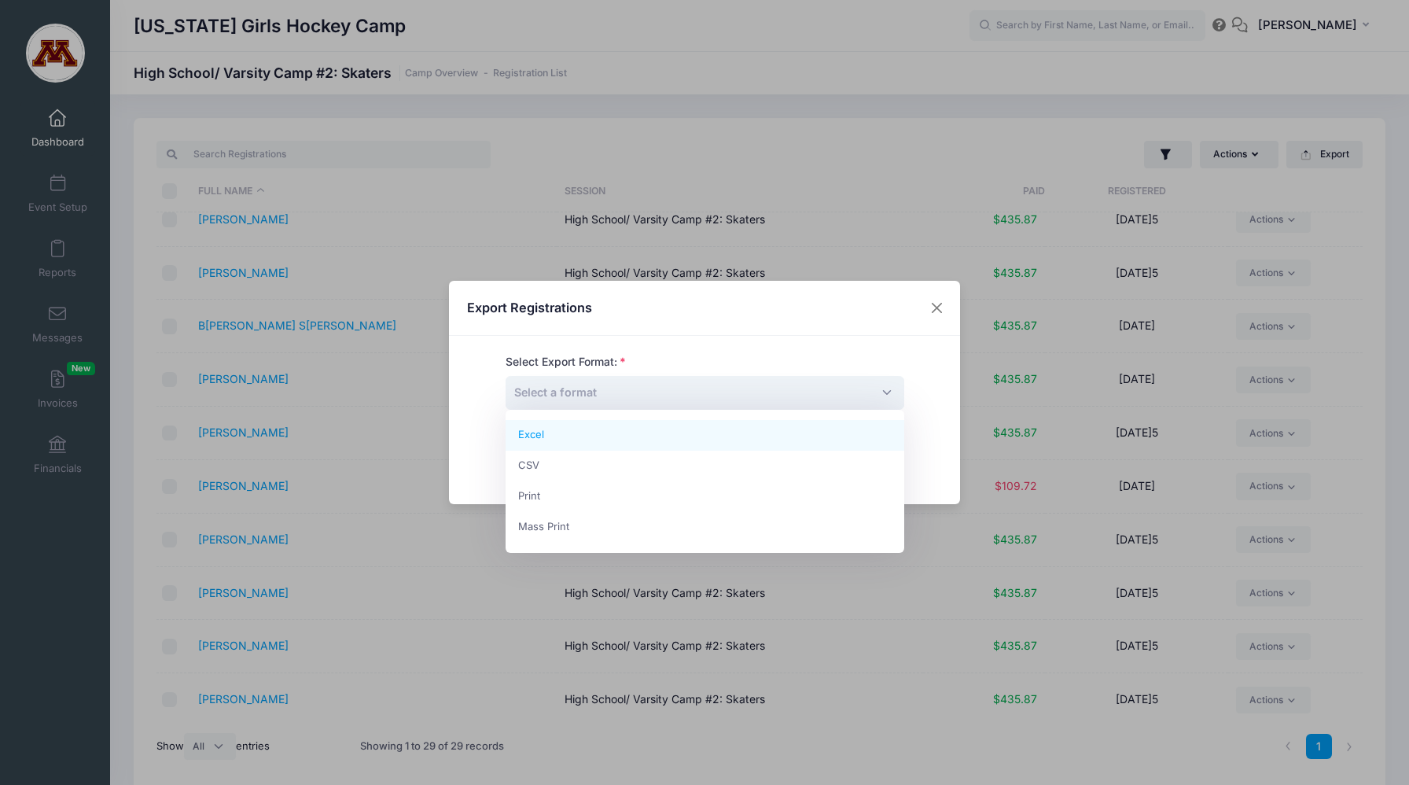
click at [716, 392] on span "Select a format" at bounding box center [704, 393] width 399 height 34
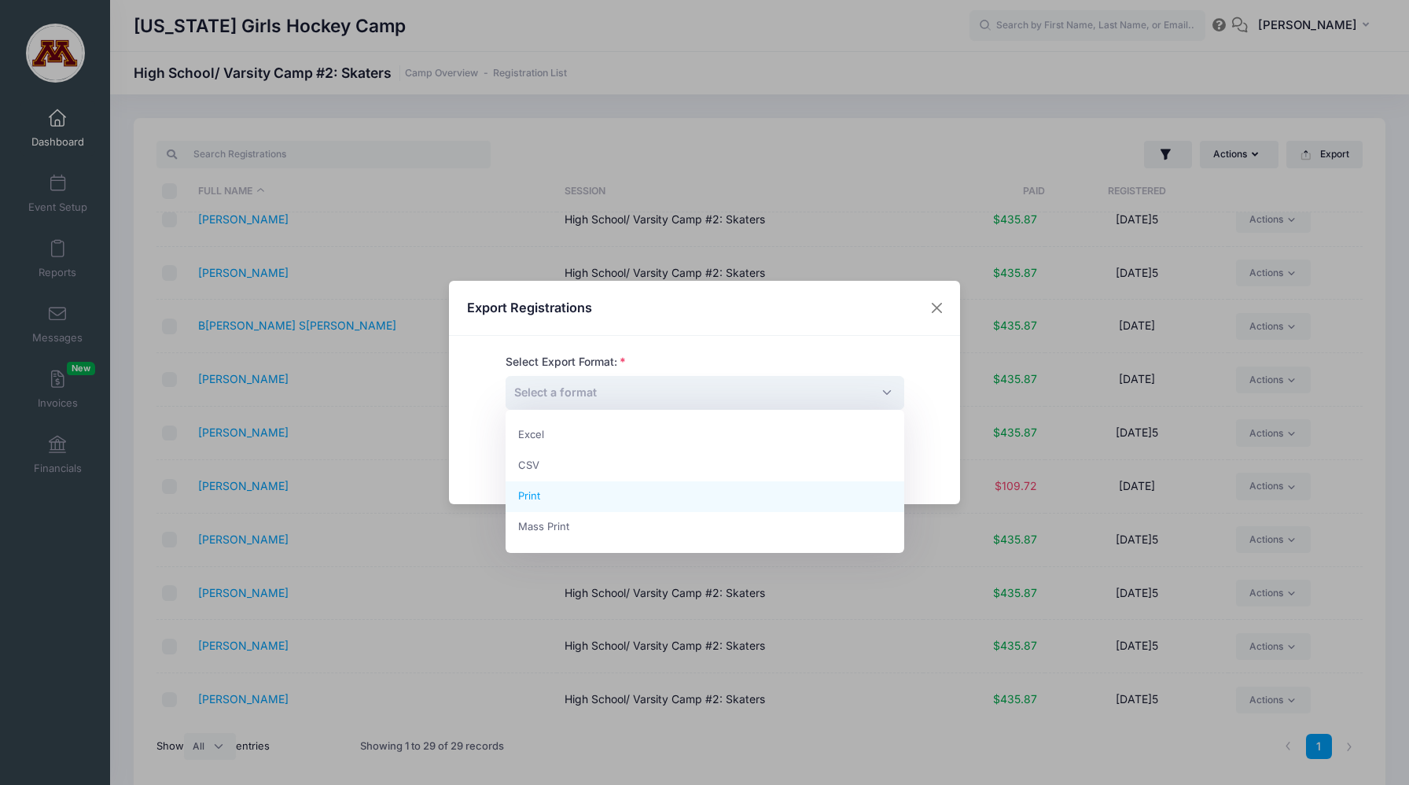
select select "print"
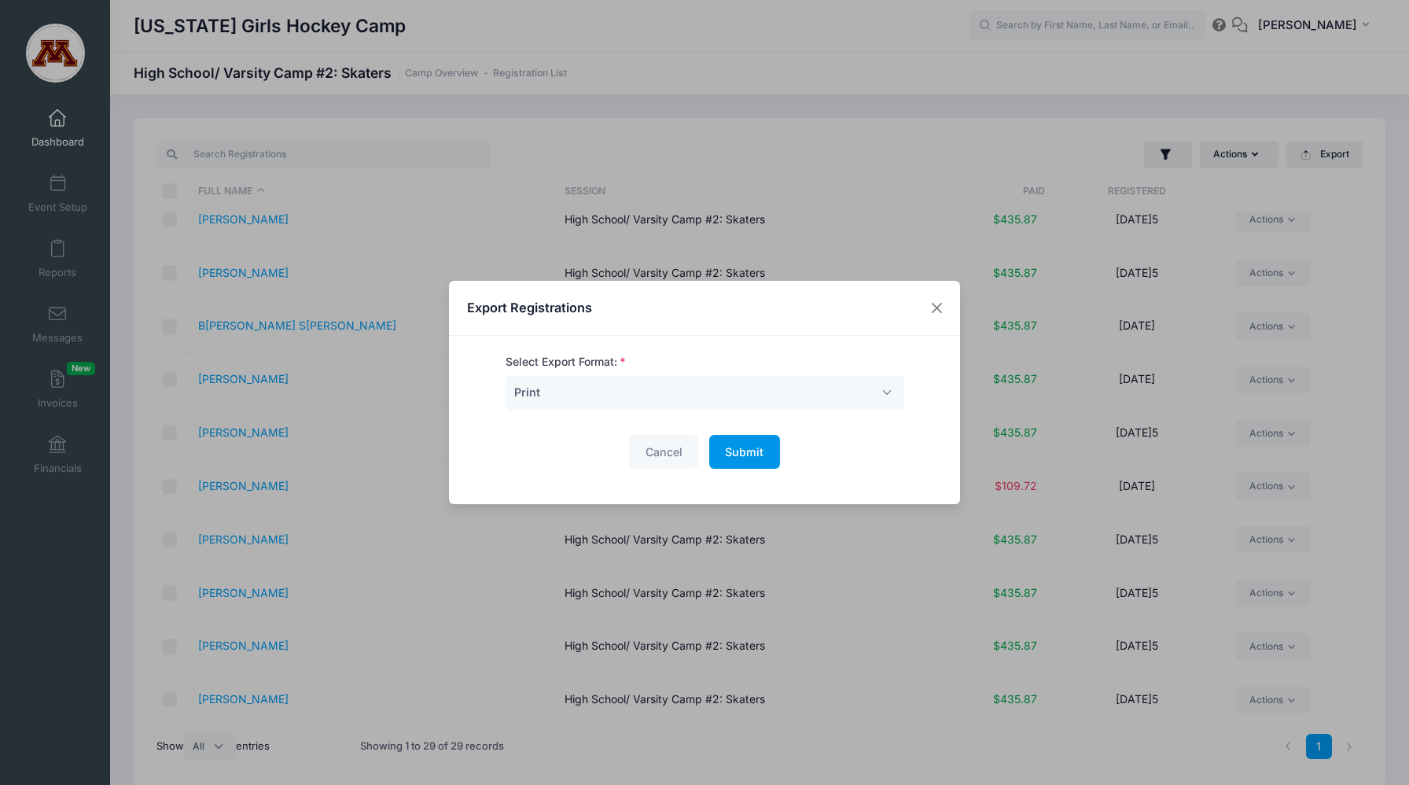
click at [741, 456] on span "Submit" at bounding box center [744, 451] width 39 height 13
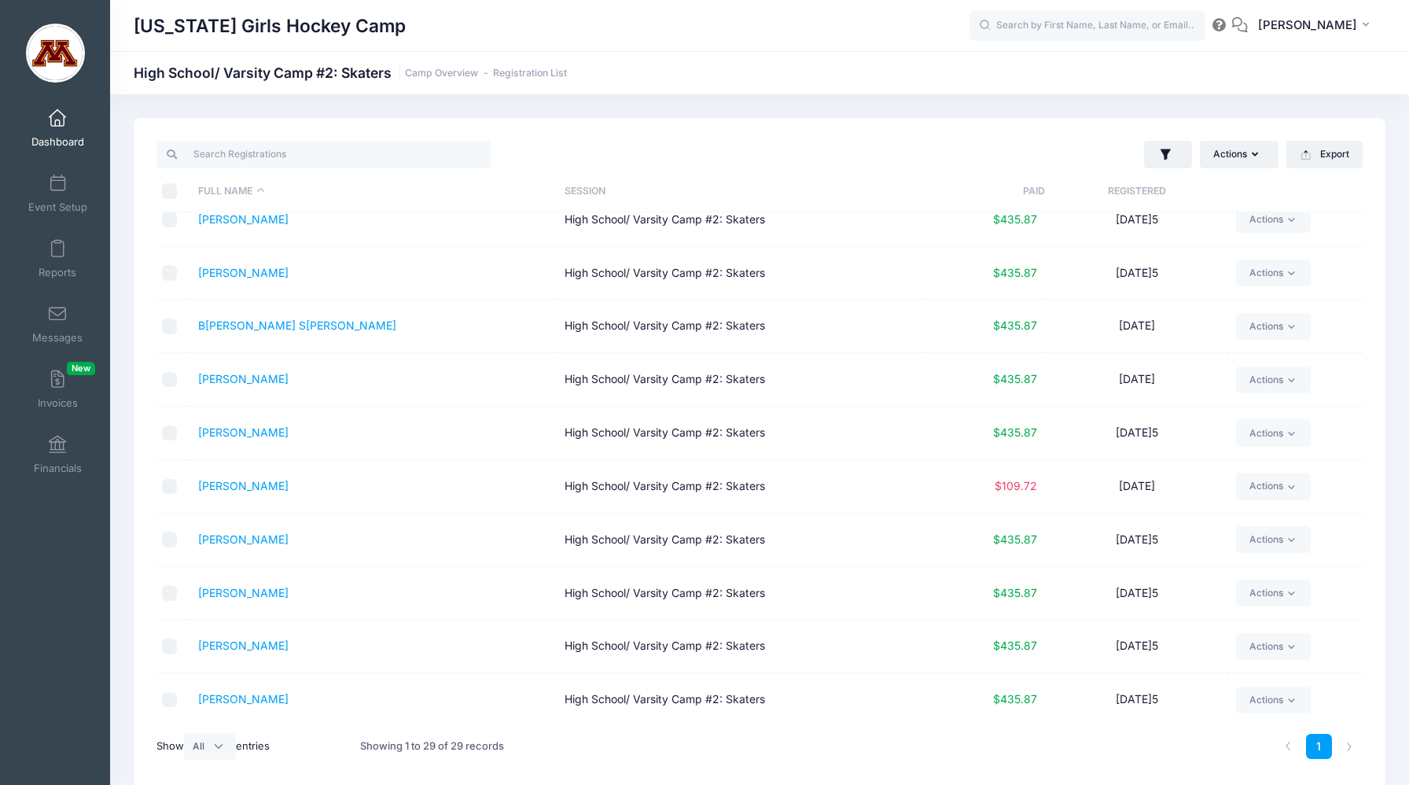
click at [51, 138] on span "Dashboard" at bounding box center [57, 141] width 53 height 13
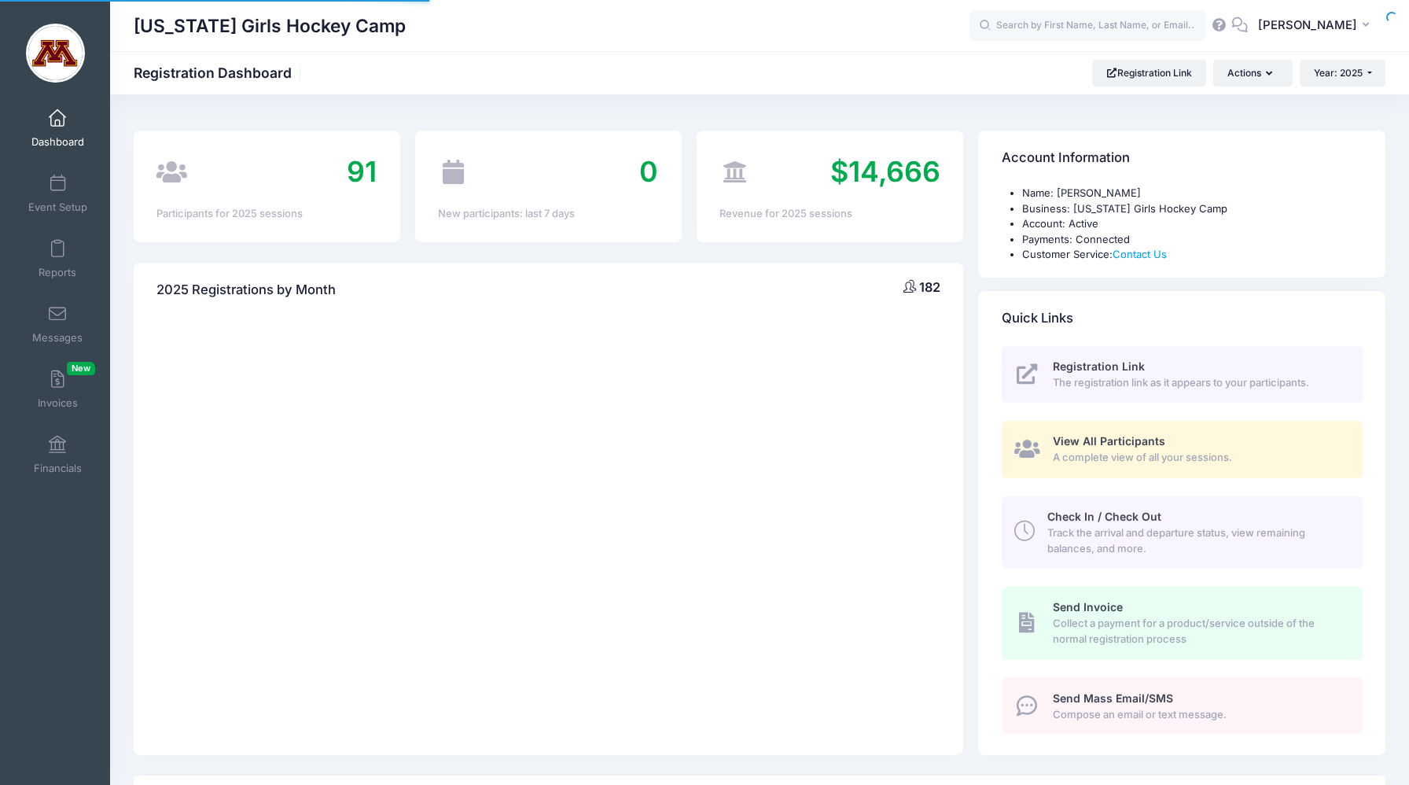
select select
